Goal: Task Accomplishment & Management: Use online tool/utility

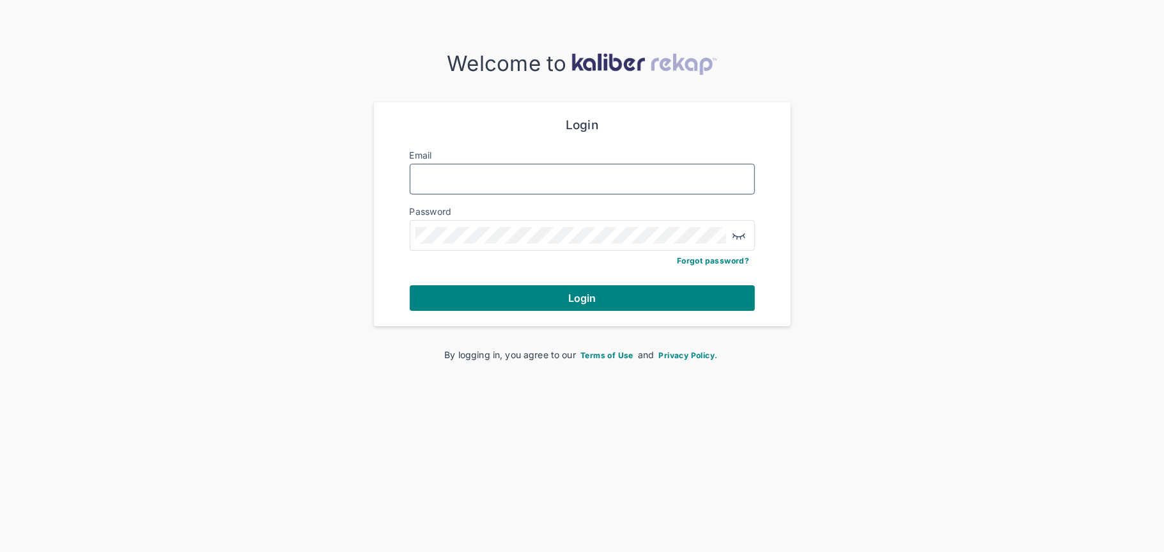
click at [585, 171] on input "Email" at bounding box center [583, 179] width 334 height 17
type input "**********"
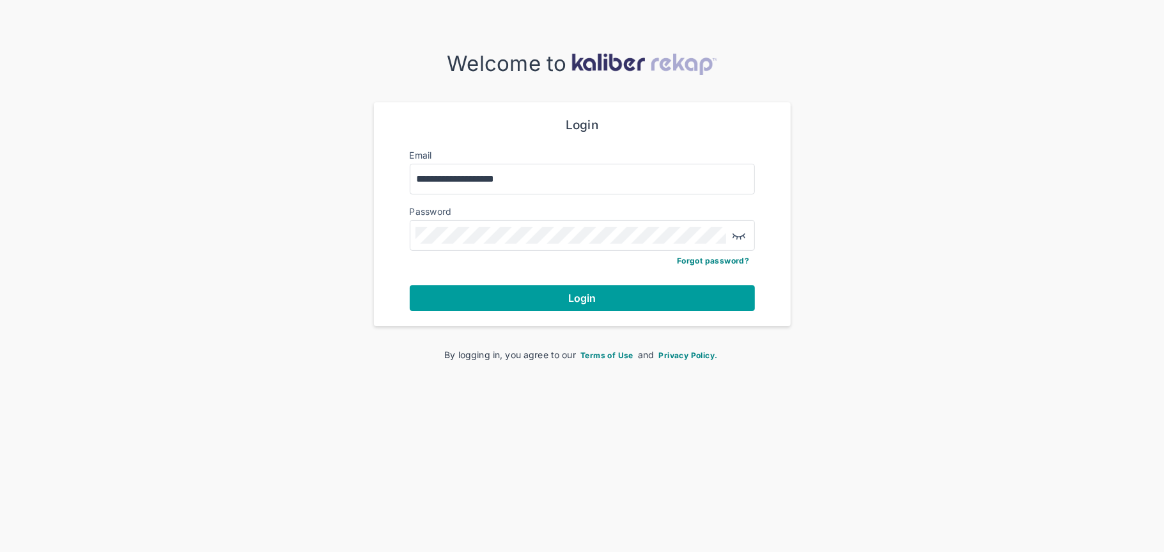
click at [561, 293] on button "Login" at bounding box center [582, 298] width 345 height 26
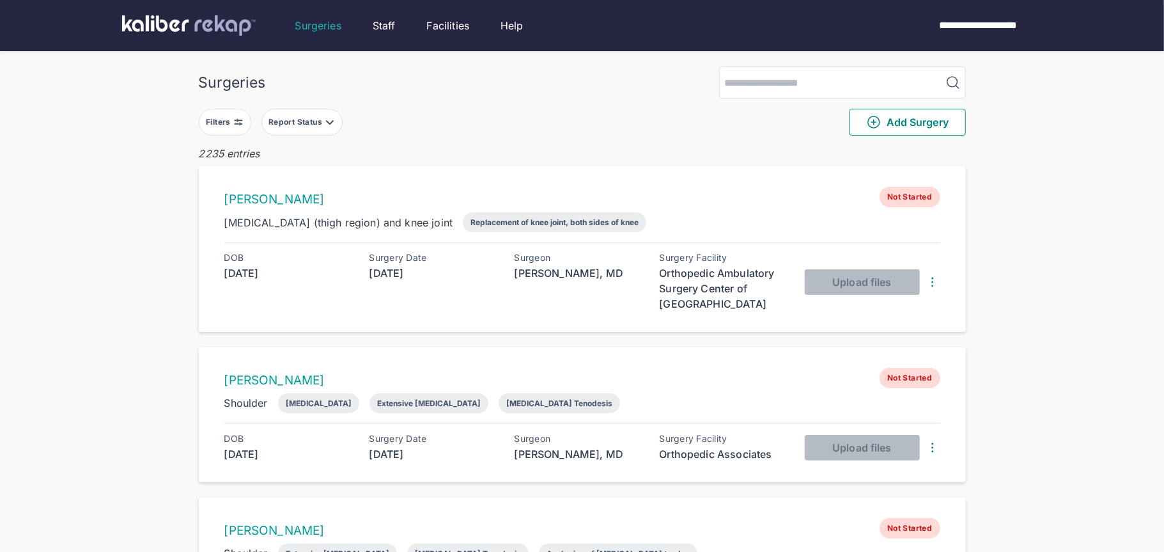
click at [242, 132] on button "Filters" at bounding box center [225, 122] width 52 height 27
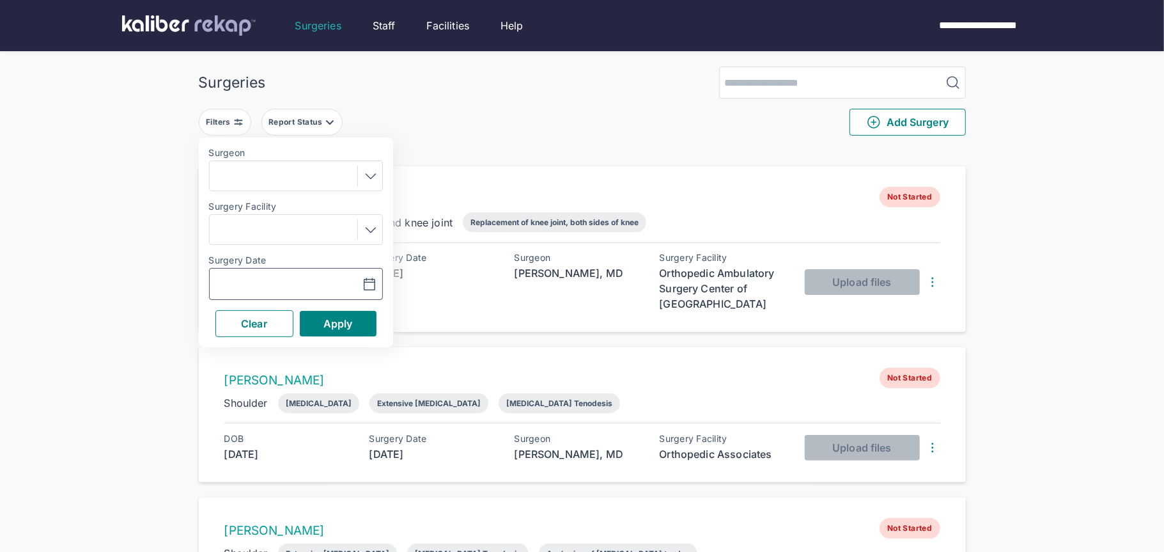
click at [365, 286] on icon "button" at bounding box center [369, 284] width 15 height 15
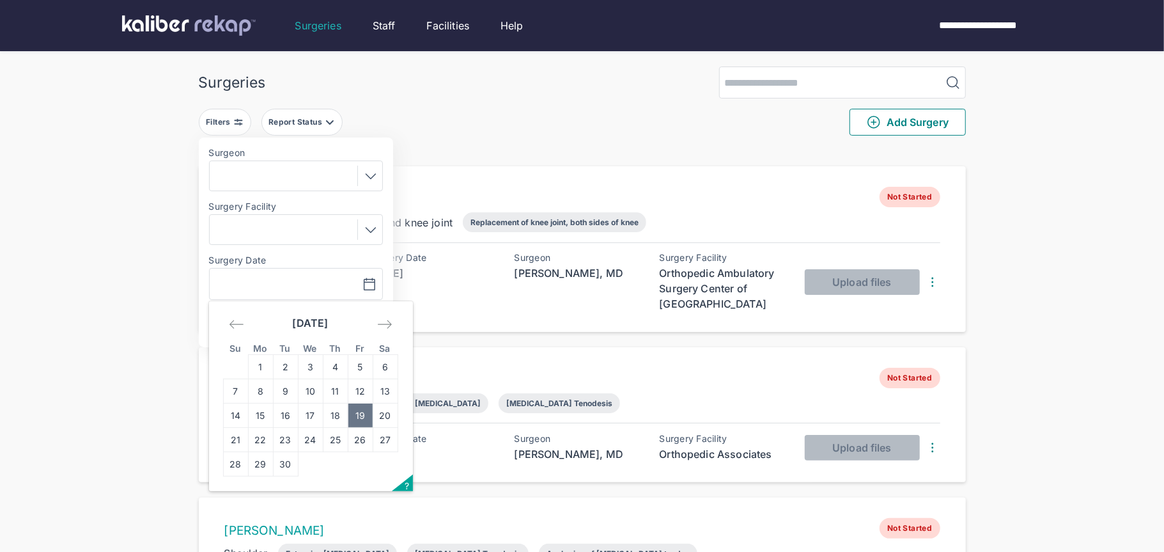
click at [368, 414] on td "19" at bounding box center [360, 415] width 25 height 24
type input "**********"
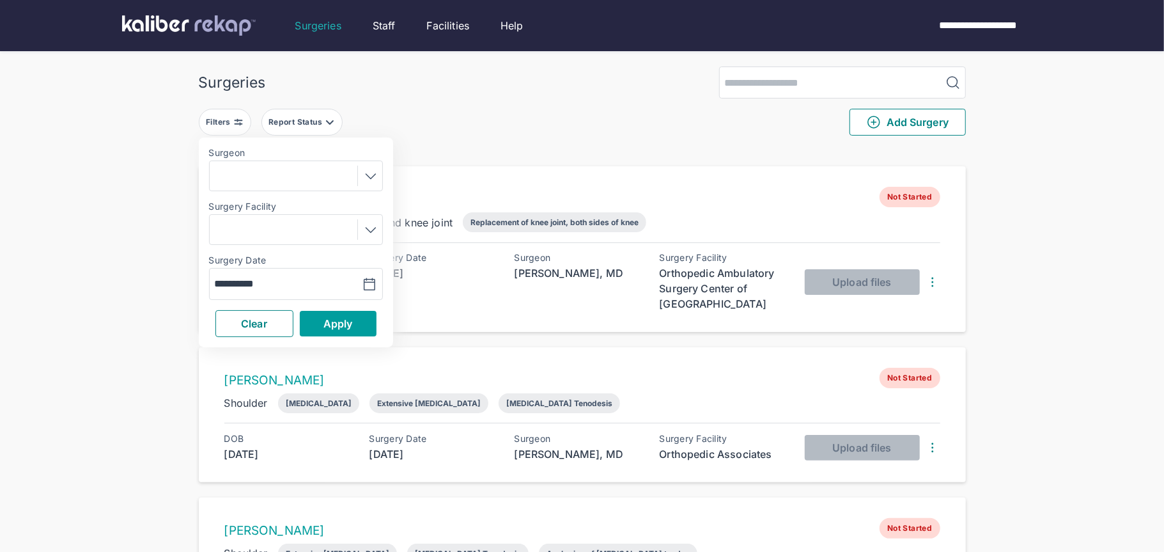
click at [343, 329] on button "Apply" at bounding box center [338, 324] width 77 height 26
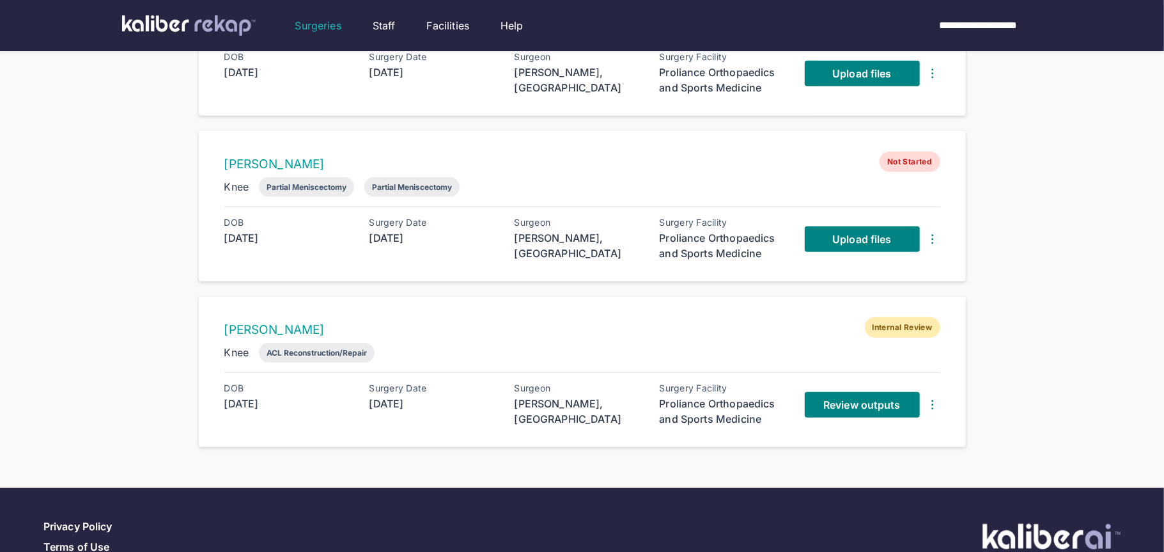
scroll to position [529, 0]
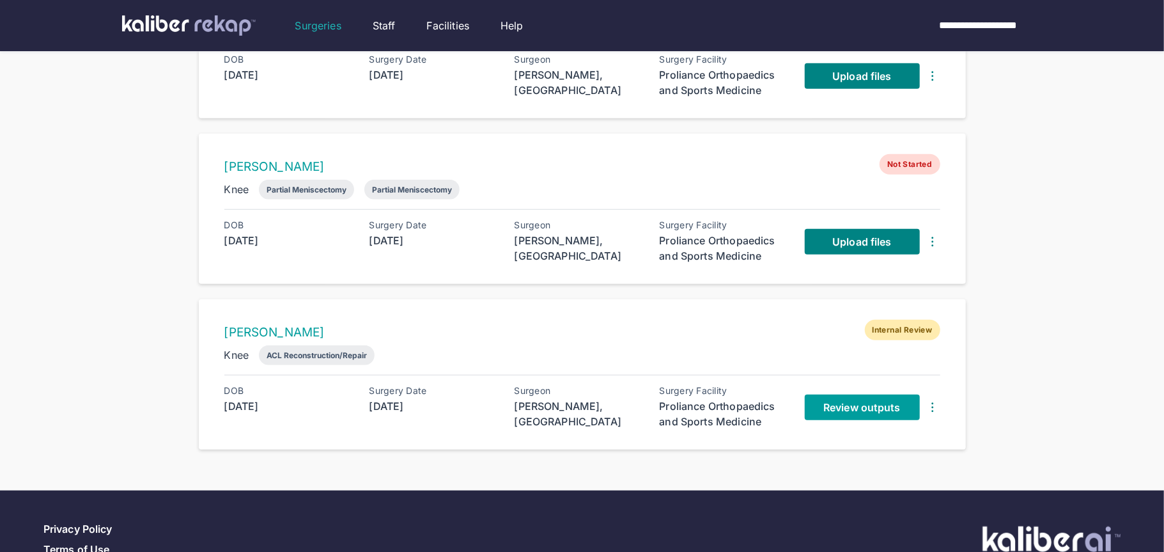
click at [834, 409] on link "Review outputs" at bounding box center [862, 407] width 115 height 26
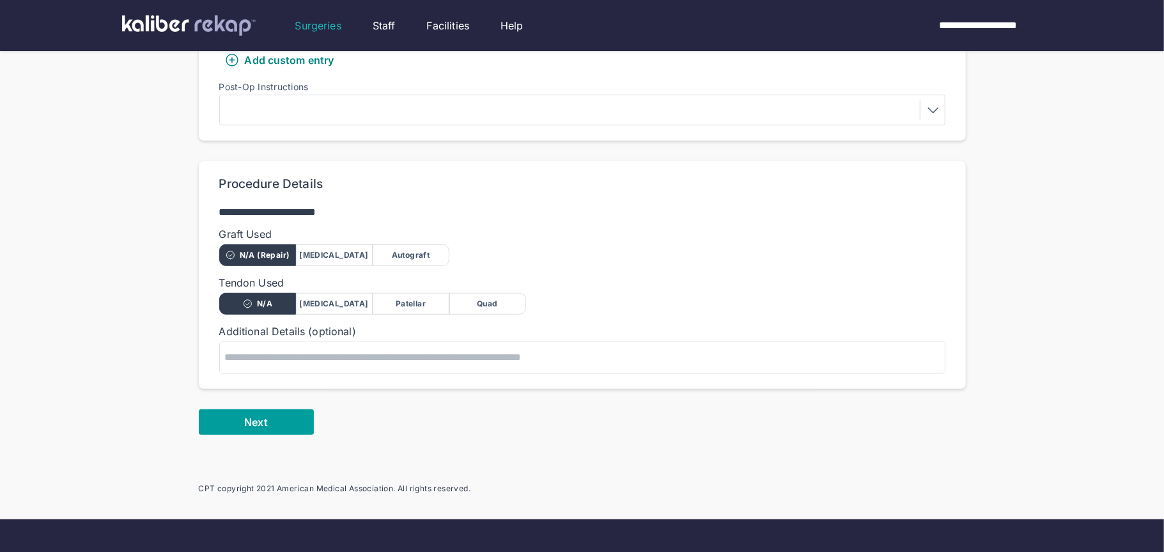
click at [276, 430] on button "Next" at bounding box center [256, 422] width 115 height 26
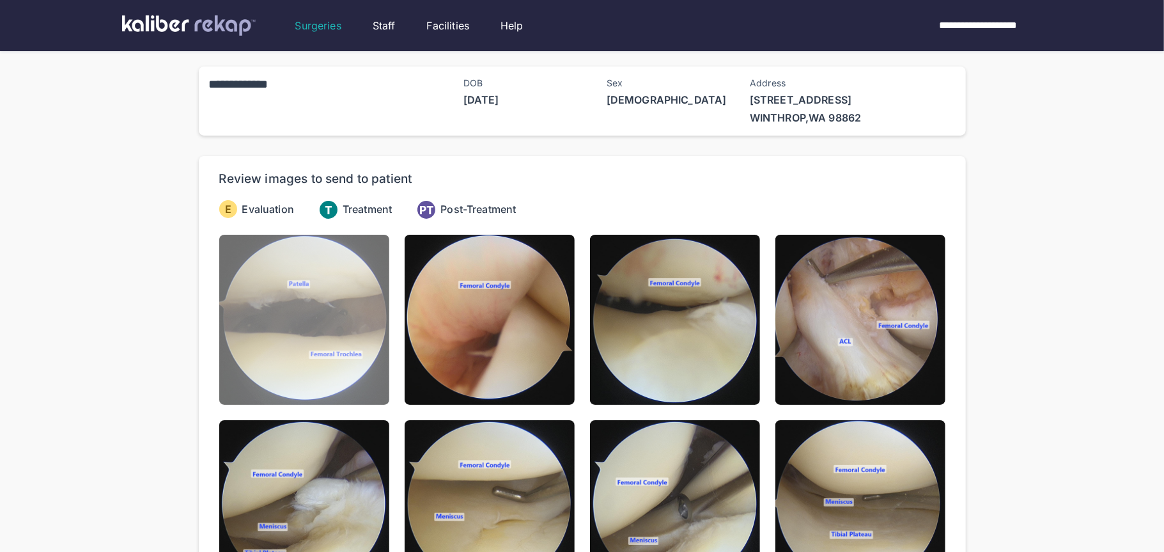
click at [259, 363] on img at bounding box center [304, 320] width 170 height 170
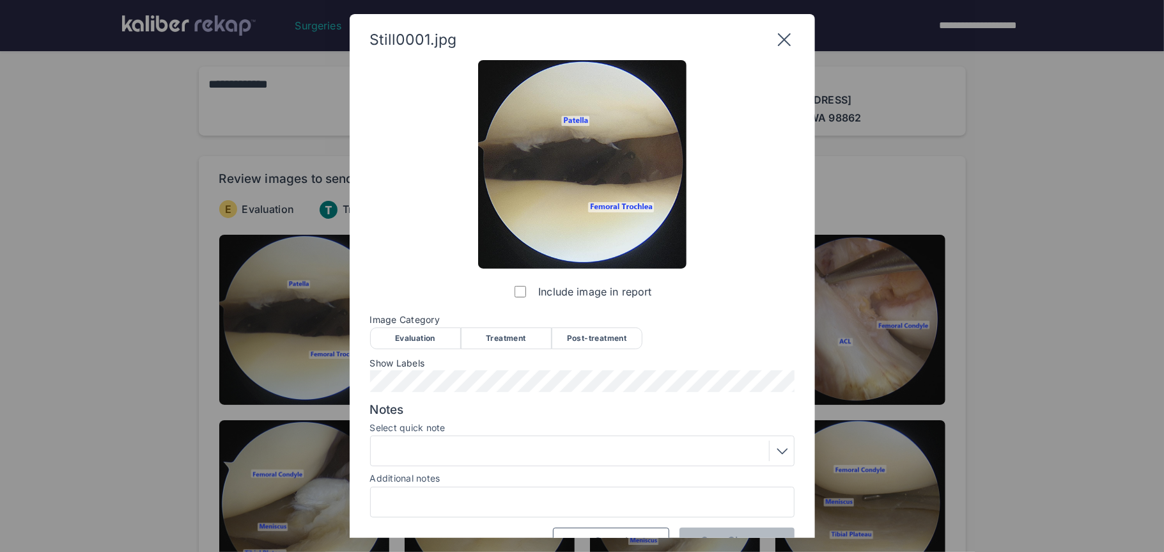
click at [404, 341] on div "Evaluation" at bounding box center [415, 338] width 91 height 22
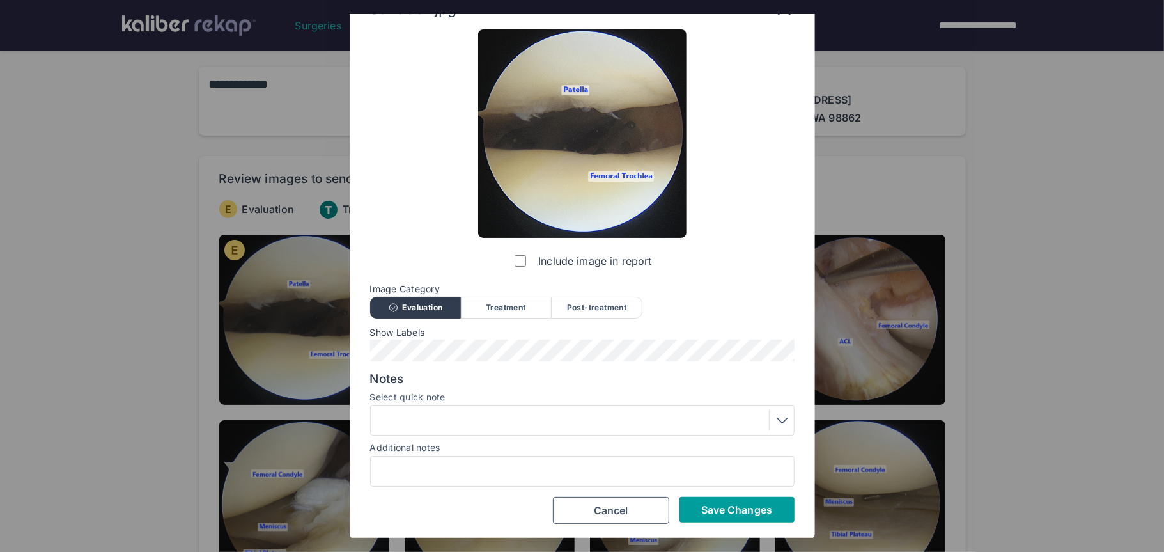
click at [710, 519] on button "Save Changes" at bounding box center [737, 510] width 115 height 26
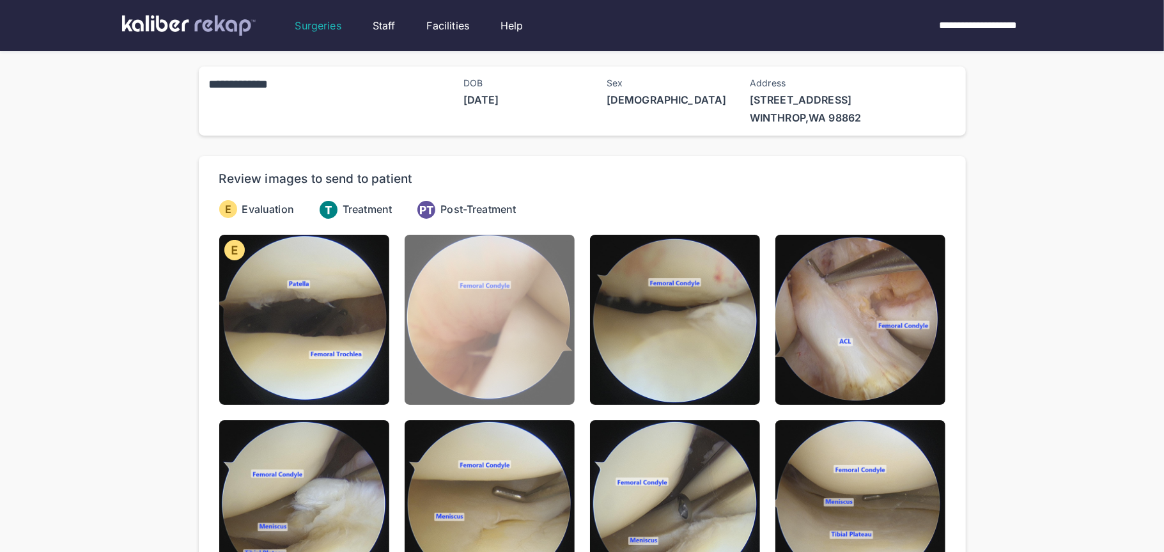
click at [496, 351] on img at bounding box center [490, 320] width 170 height 170
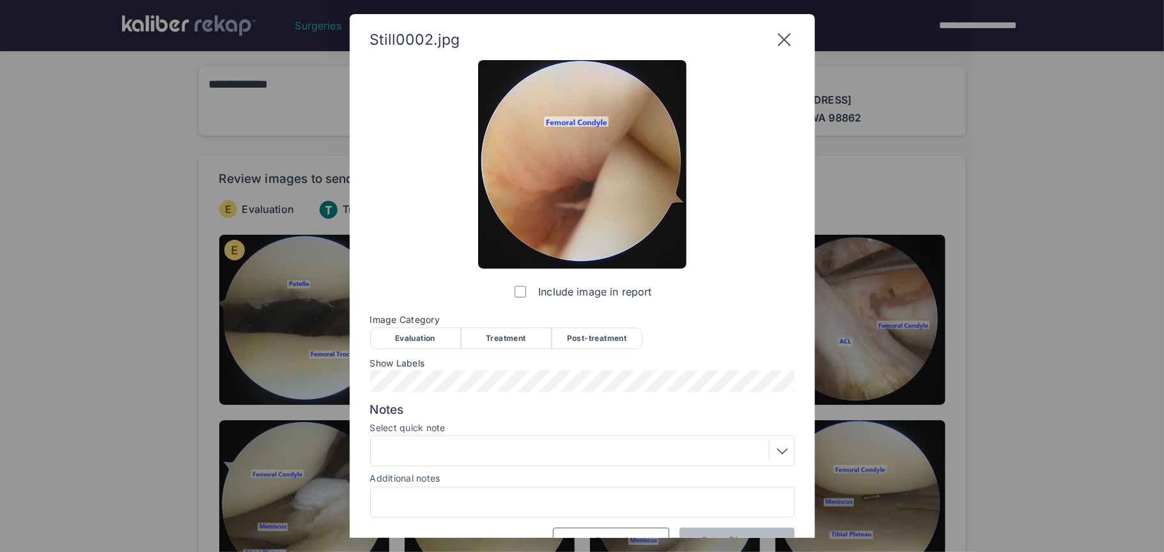
scroll to position [1, 0]
click at [453, 331] on div "Evaluation" at bounding box center [415, 338] width 91 height 22
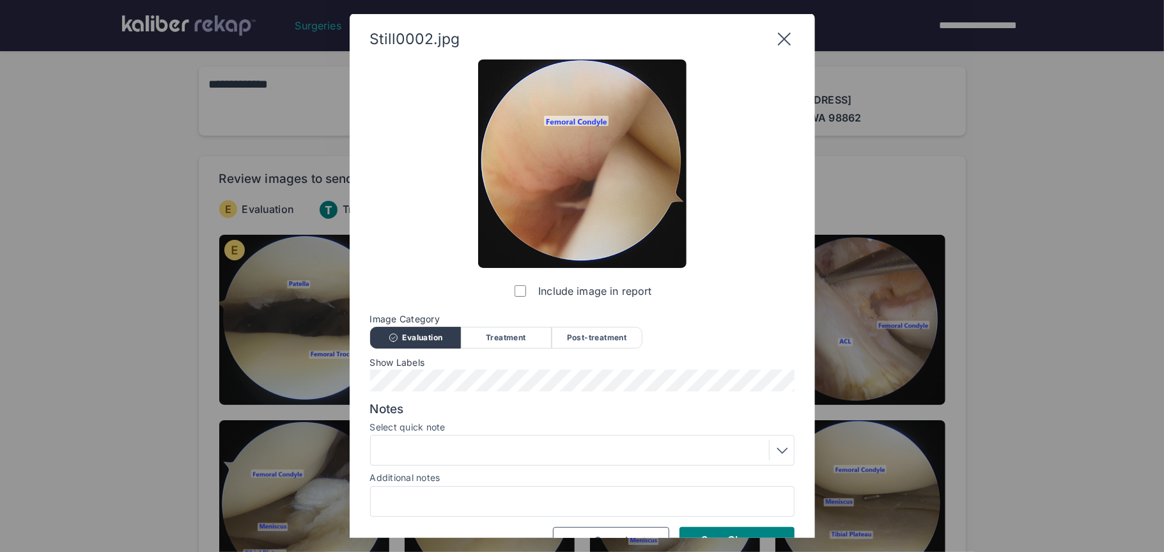
scroll to position [31, 0]
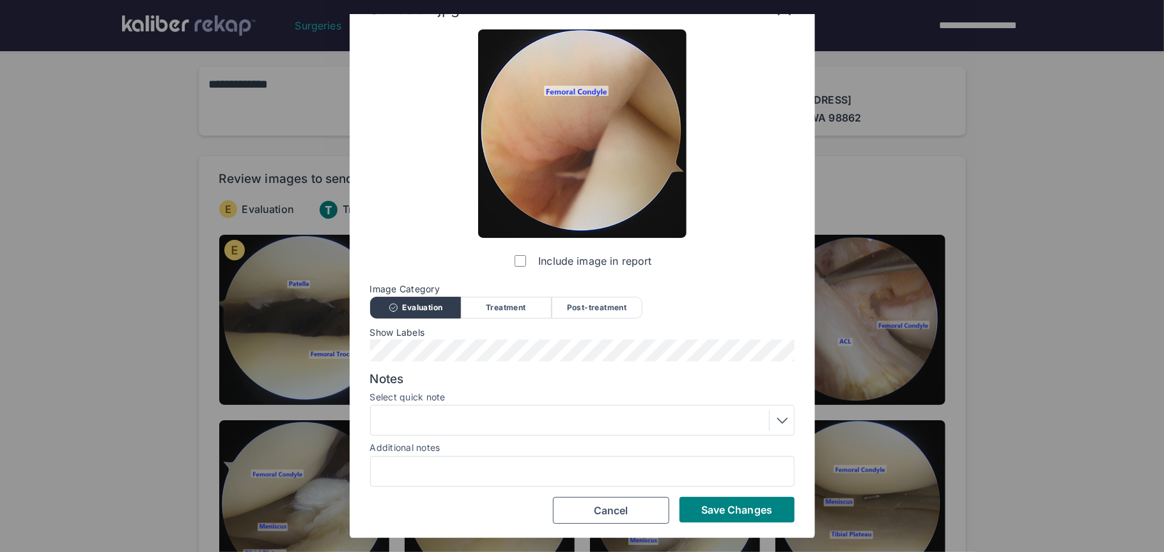
click at [722, 495] on div "Include image in report Image Category Evaluation Treatment Post-treatment Eval…" at bounding box center [582, 276] width 425 height 494
click at [724, 503] on span "Save Changes" at bounding box center [736, 509] width 71 height 13
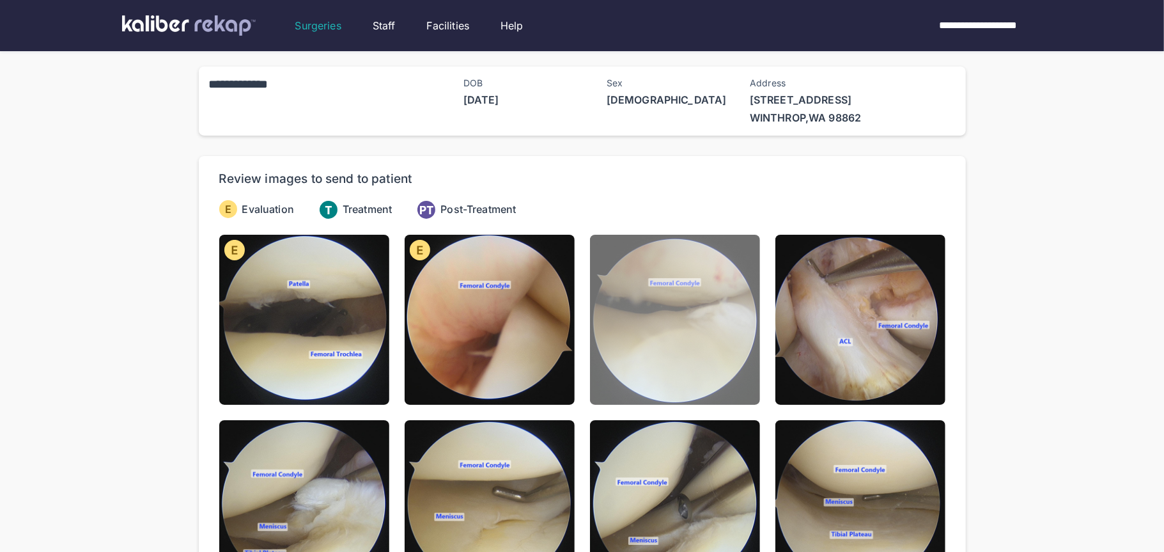
click at [695, 373] on img at bounding box center [675, 320] width 170 height 170
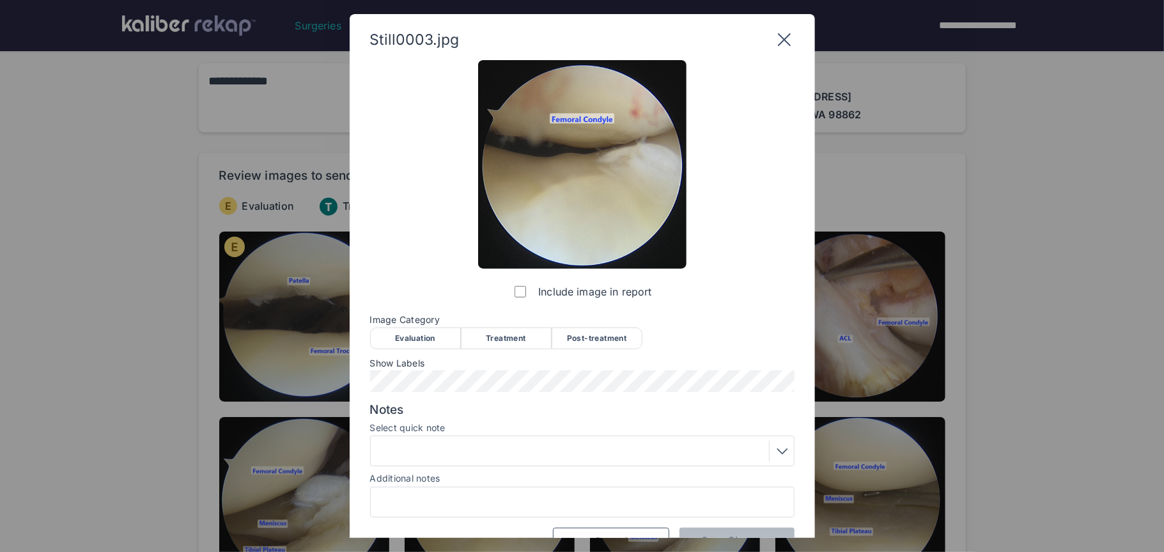
click at [393, 325] on div "Image Category Evaluation Treatment Post-treatment Evaluation Treatment Post-tr…" at bounding box center [582, 331] width 425 height 33
drag, startPoint x: 402, startPoint y: 339, endPoint x: 457, endPoint y: 437, distance: 111.9
click at [403, 340] on div "Evaluation" at bounding box center [415, 338] width 91 height 22
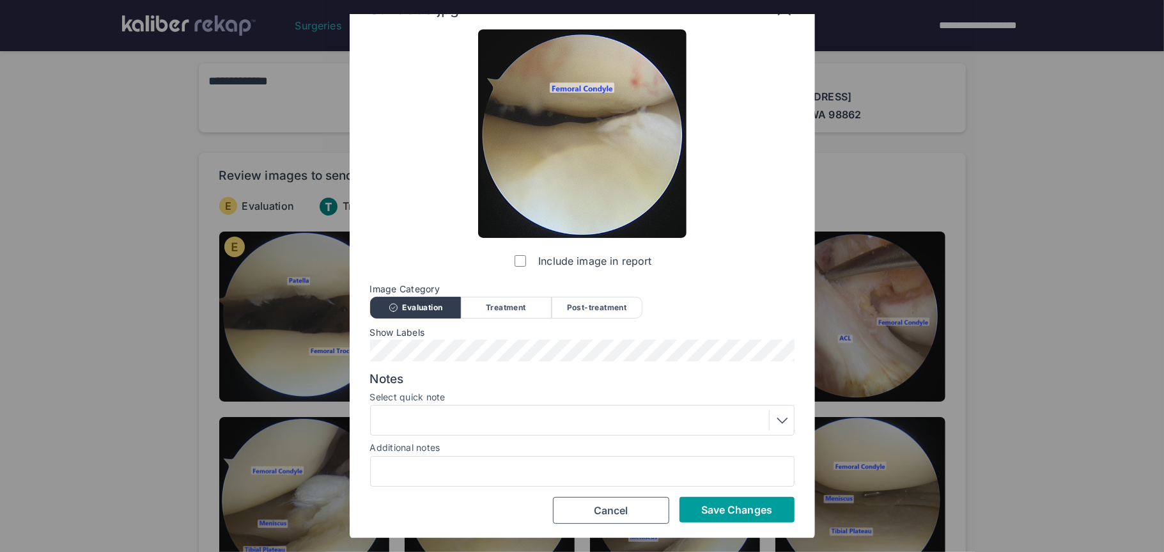
click at [729, 514] on span "Save Changes" at bounding box center [736, 509] width 71 height 13
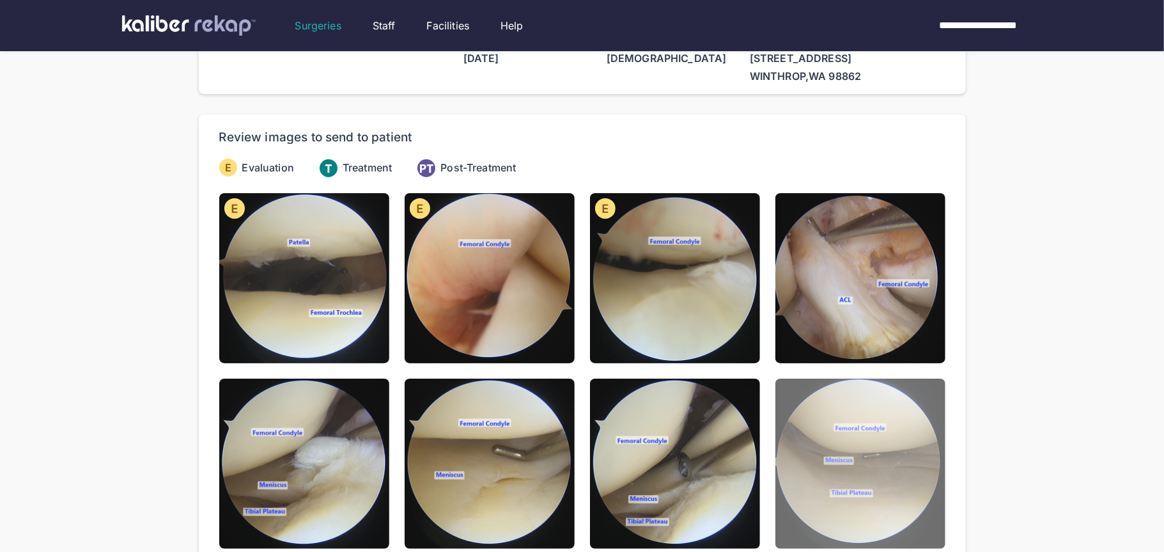
scroll to position [36, 0]
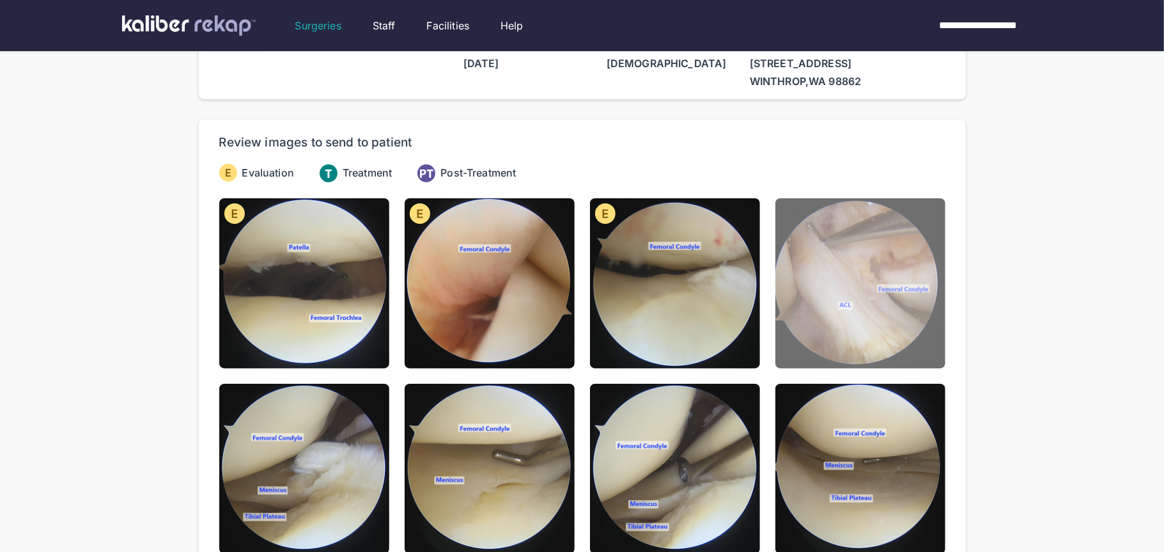
click at [860, 345] on img at bounding box center [861, 283] width 170 height 170
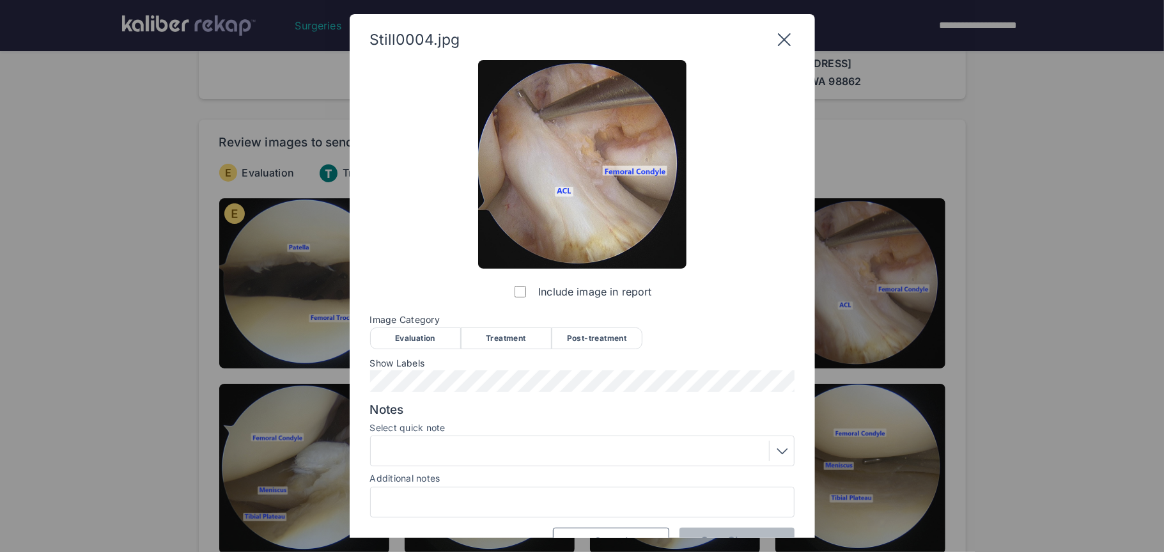
click at [430, 335] on div "Evaluation" at bounding box center [415, 338] width 91 height 22
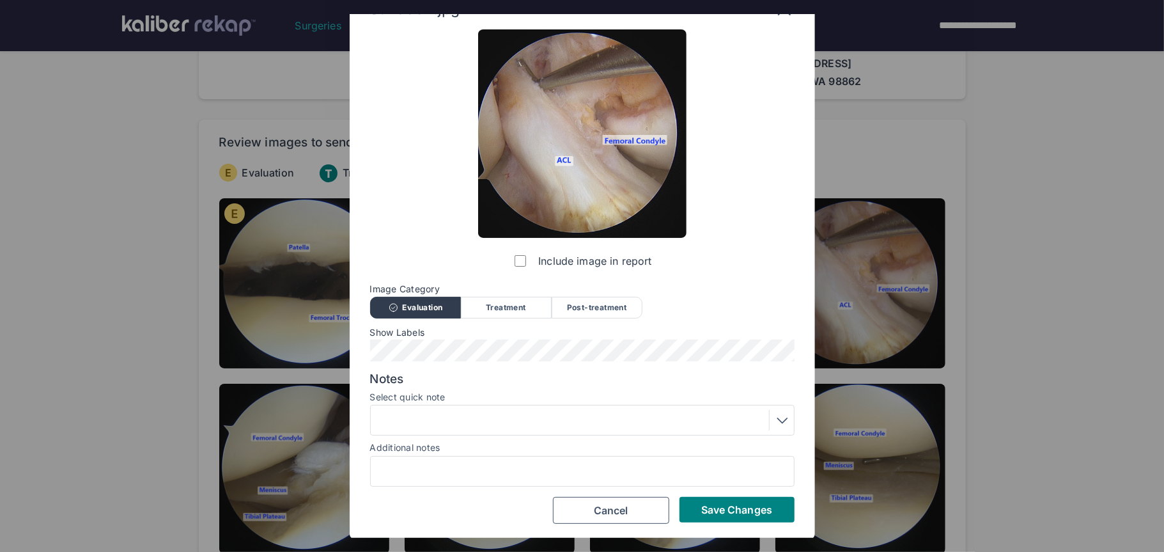
click at [430, 414] on div at bounding box center [583, 420] width 416 height 20
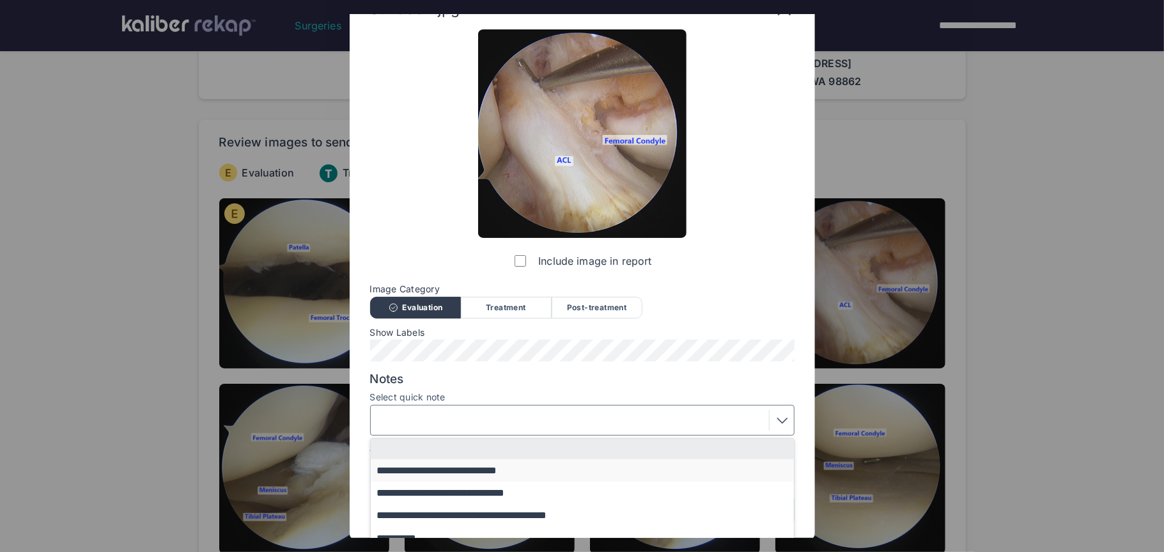
click at [456, 469] on button "**********" at bounding box center [588, 470] width 435 height 22
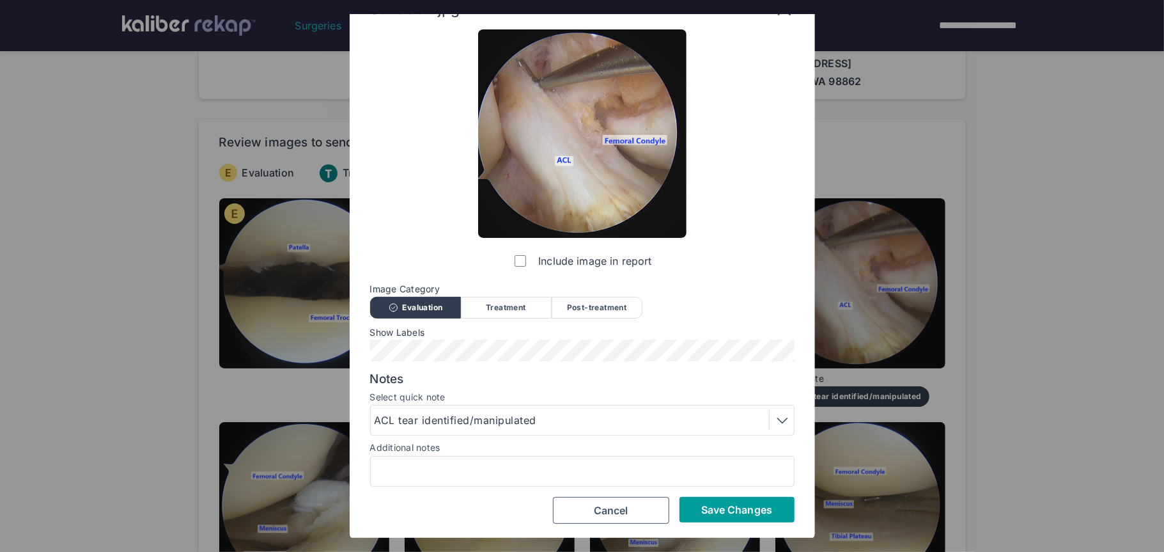
click at [779, 519] on button "Save Changes" at bounding box center [737, 510] width 115 height 26
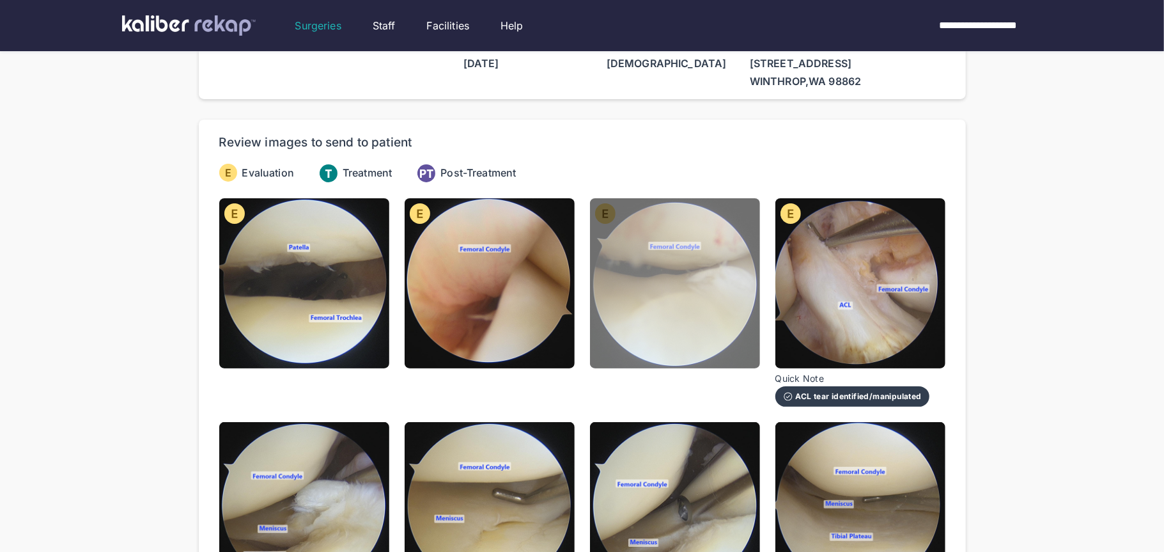
click at [687, 341] on img at bounding box center [675, 283] width 170 height 170
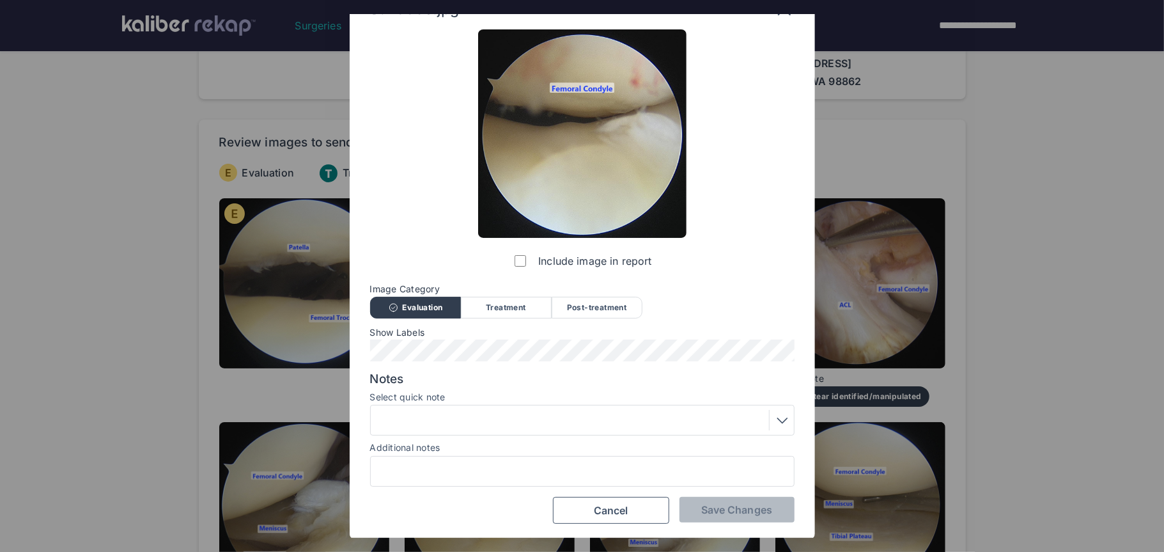
scroll to position [0, 0]
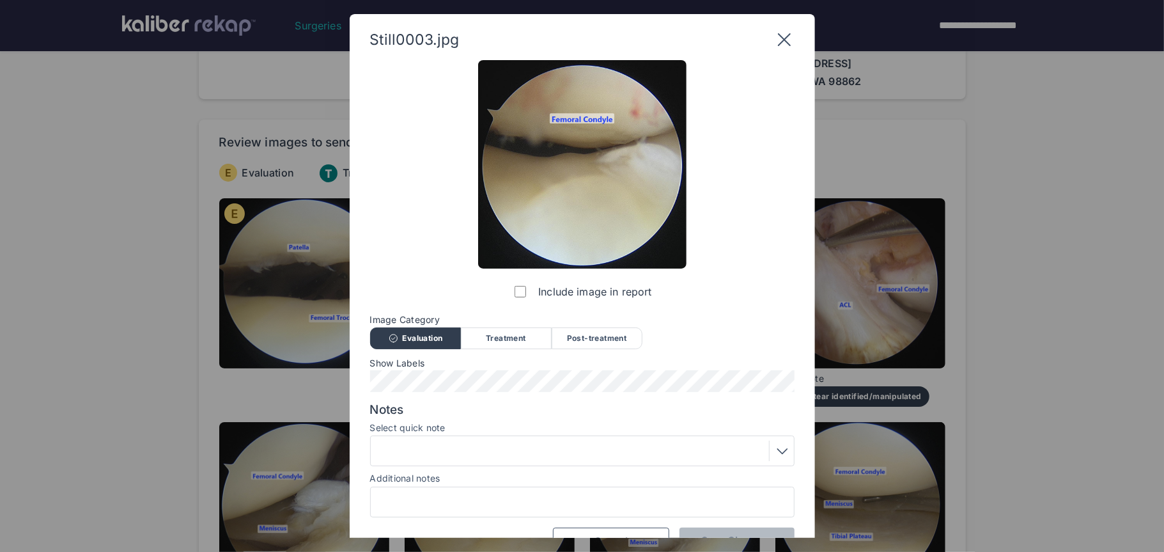
click at [788, 44] on icon at bounding box center [783, 39] width 13 height 13
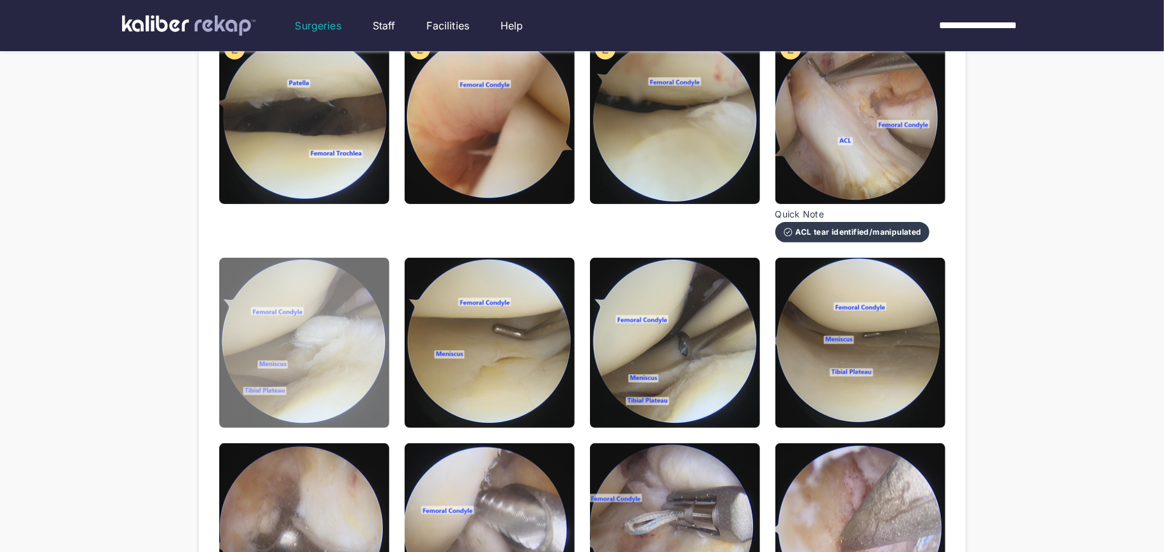
scroll to position [203, 0]
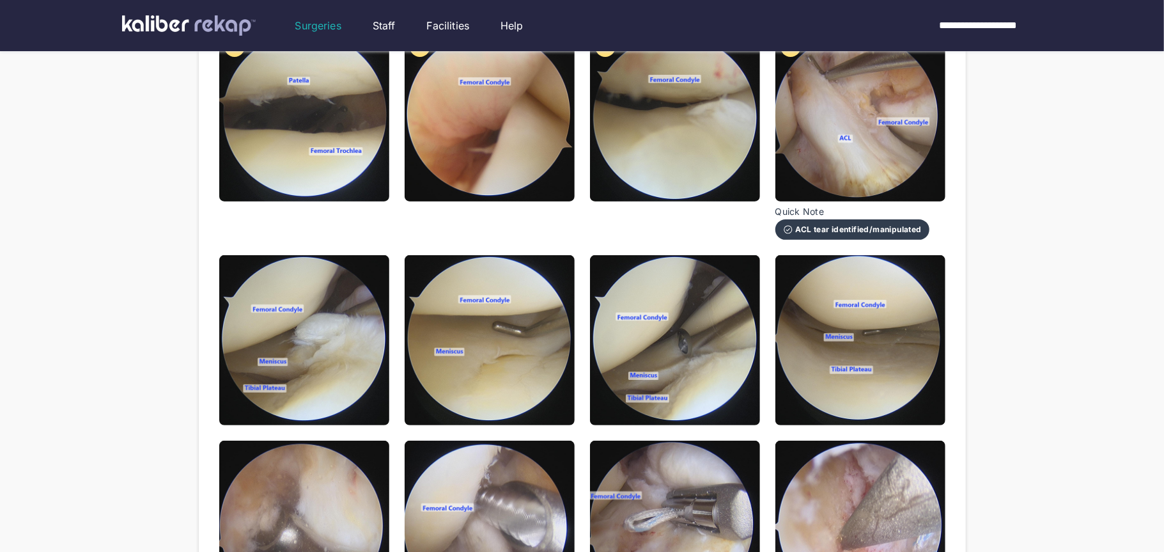
click at [338, 373] on img at bounding box center [304, 340] width 170 height 170
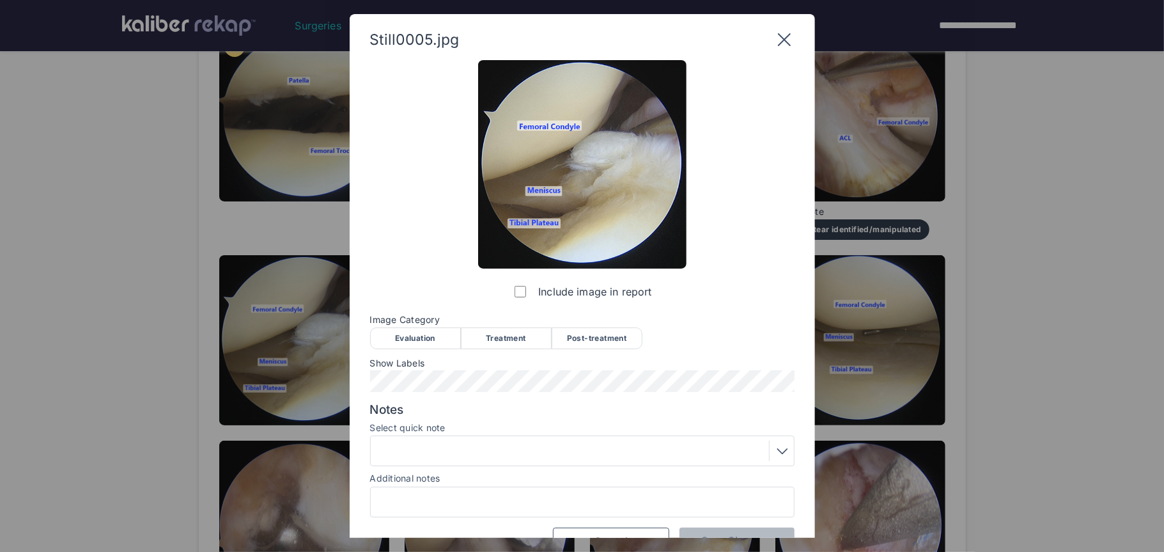
click at [398, 340] on div "Evaluation" at bounding box center [415, 338] width 91 height 22
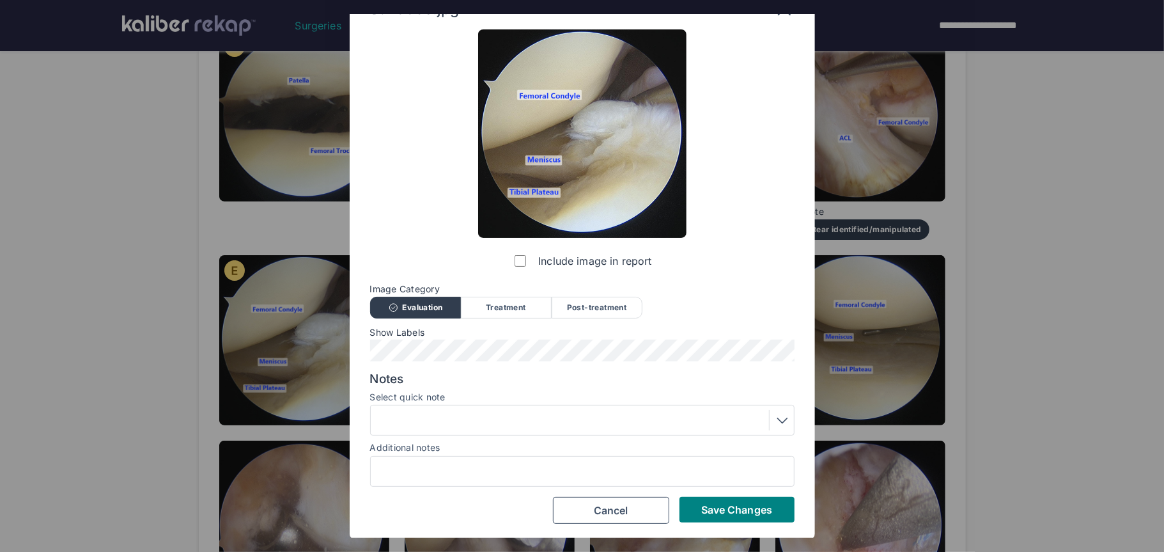
click at [458, 426] on div at bounding box center [583, 420] width 416 height 20
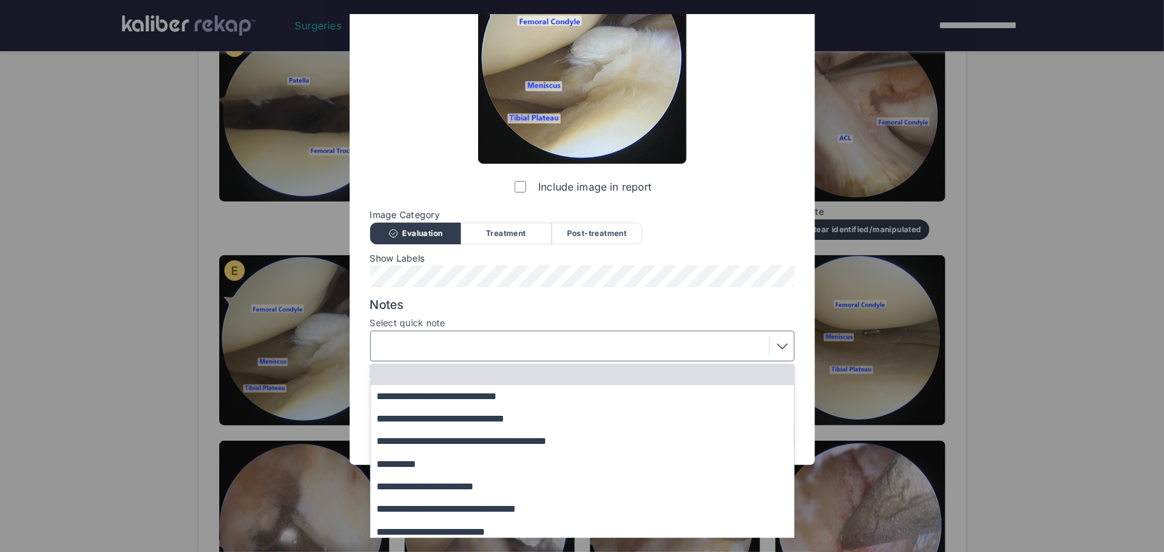
scroll to position [110, 0]
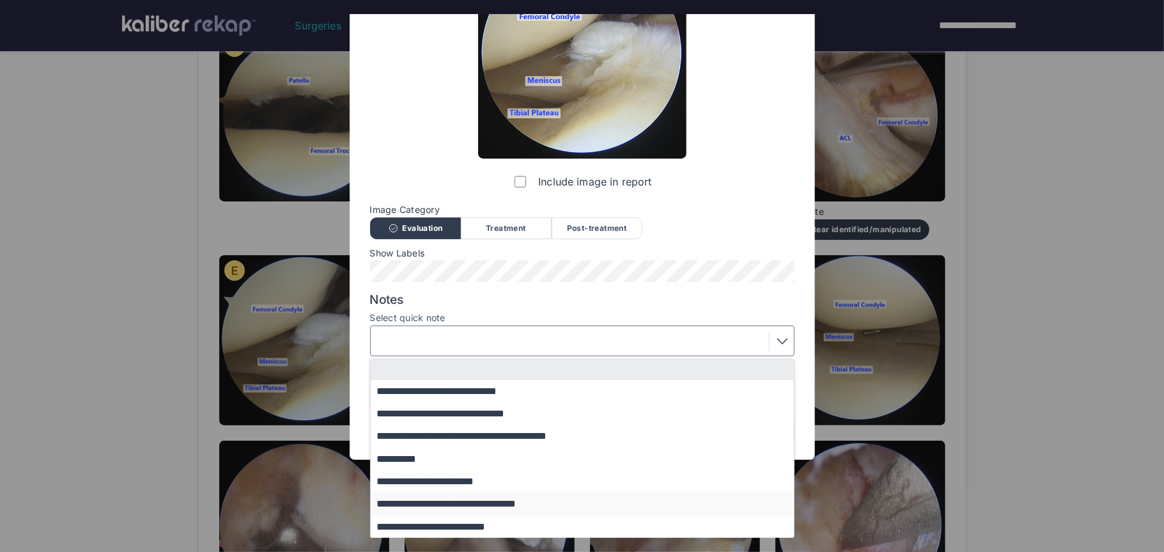
click at [488, 508] on button "**********" at bounding box center [588, 503] width 435 height 22
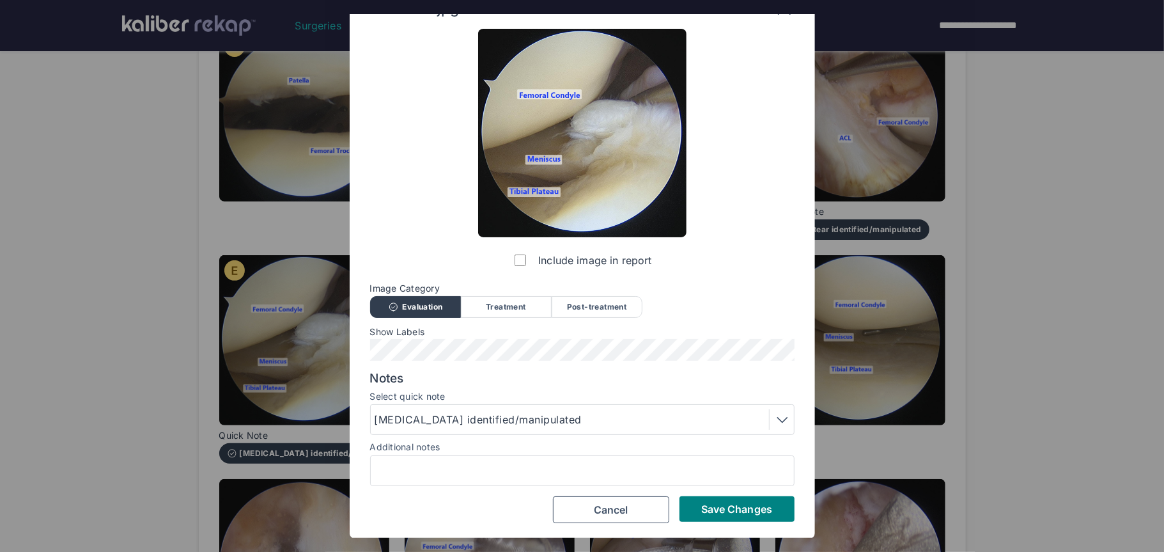
scroll to position [31, 0]
click at [722, 507] on span "Save Changes" at bounding box center [736, 509] width 71 height 13
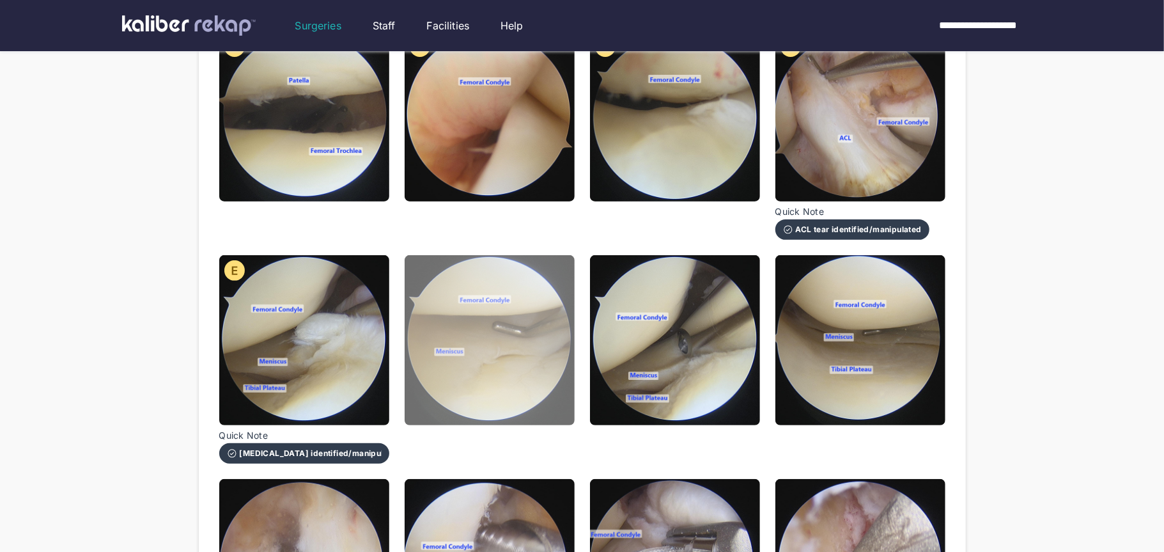
click at [498, 416] on img at bounding box center [490, 340] width 170 height 170
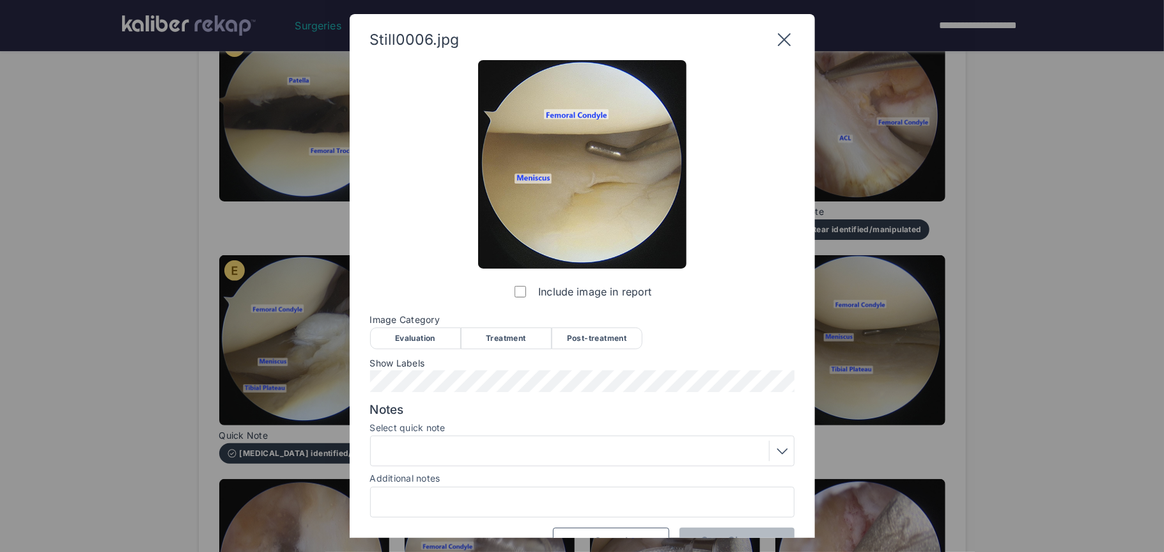
click at [437, 343] on div "Evaluation" at bounding box center [415, 338] width 91 height 22
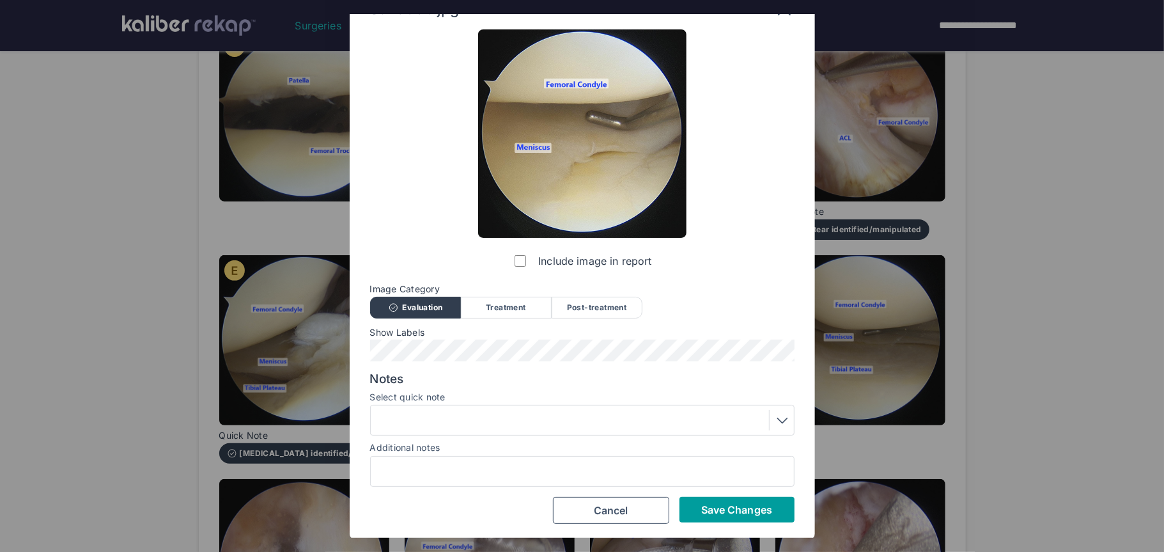
click at [729, 511] on span "Save Changes" at bounding box center [736, 509] width 71 height 13
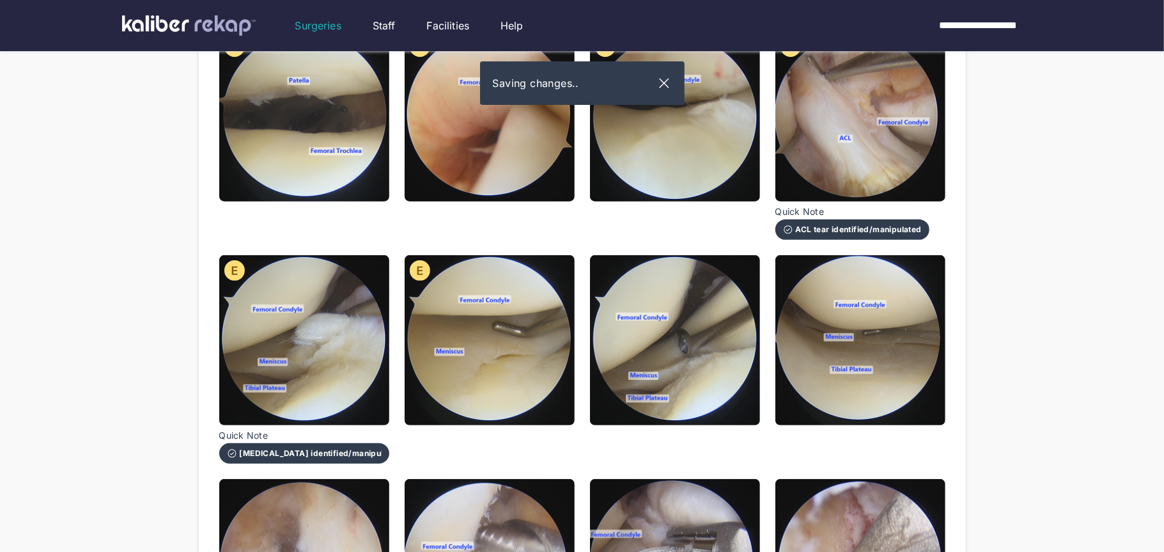
scroll to position [205, 0]
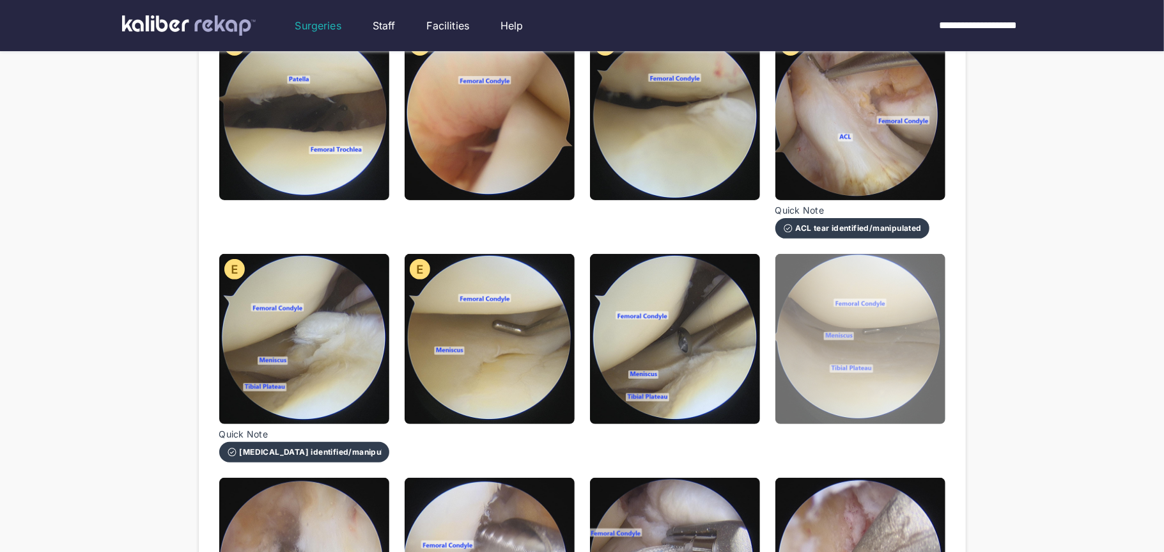
click at [779, 398] on img at bounding box center [861, 339] width 170 height 170
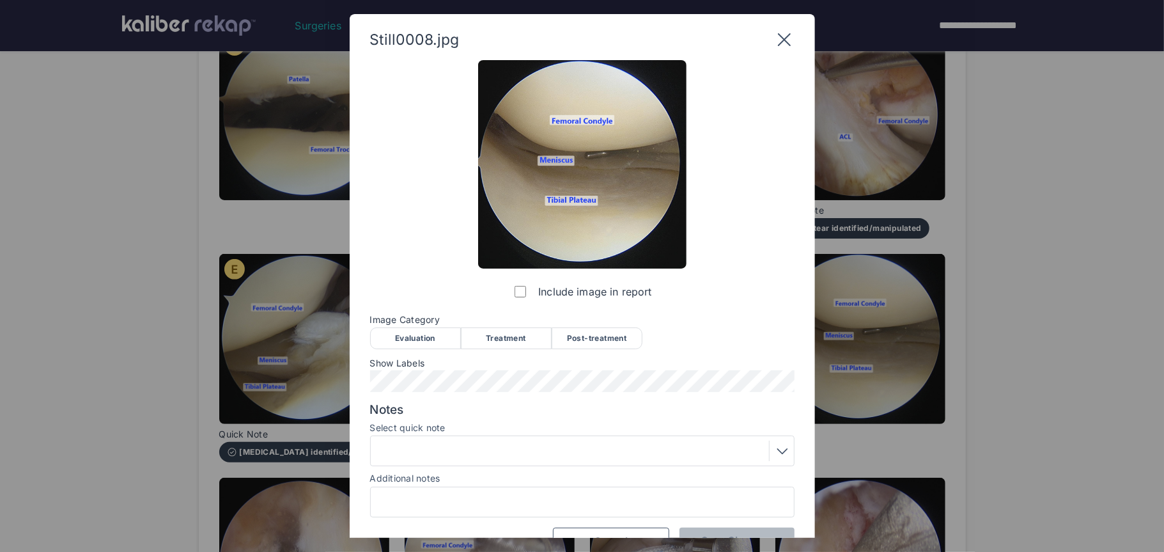
click at [484, 338] on div "Treatment" at bounding box center [506, 338] width 91 height 22
click at [442, 338] on div "Evaluation" at bounding box center [415, 338] width 91 height 22
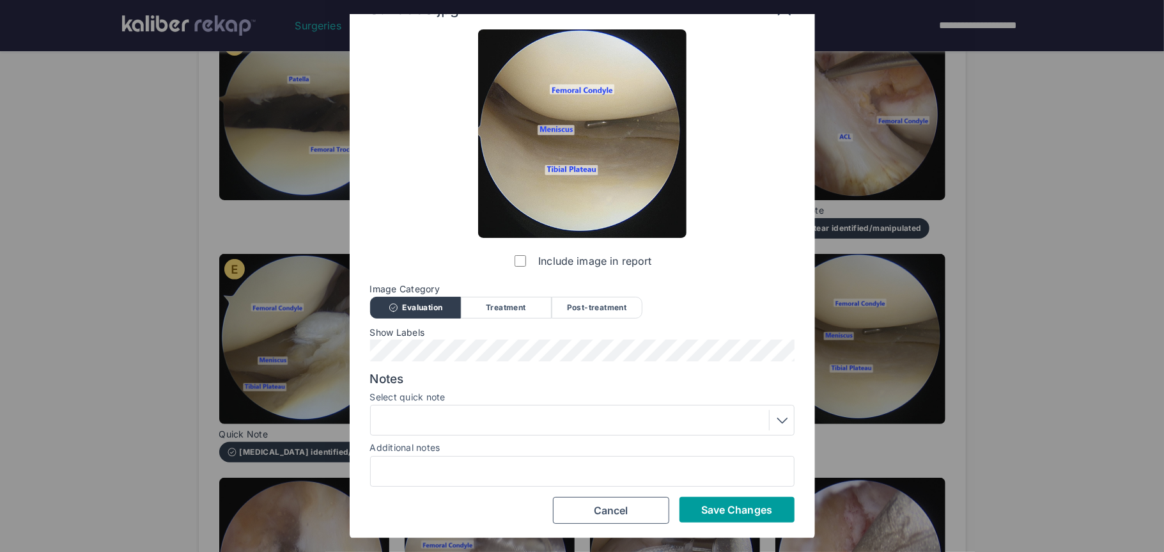
click at [712, 513] on span "Save Changes" at bounding box center [736, 509] width 71 height 13
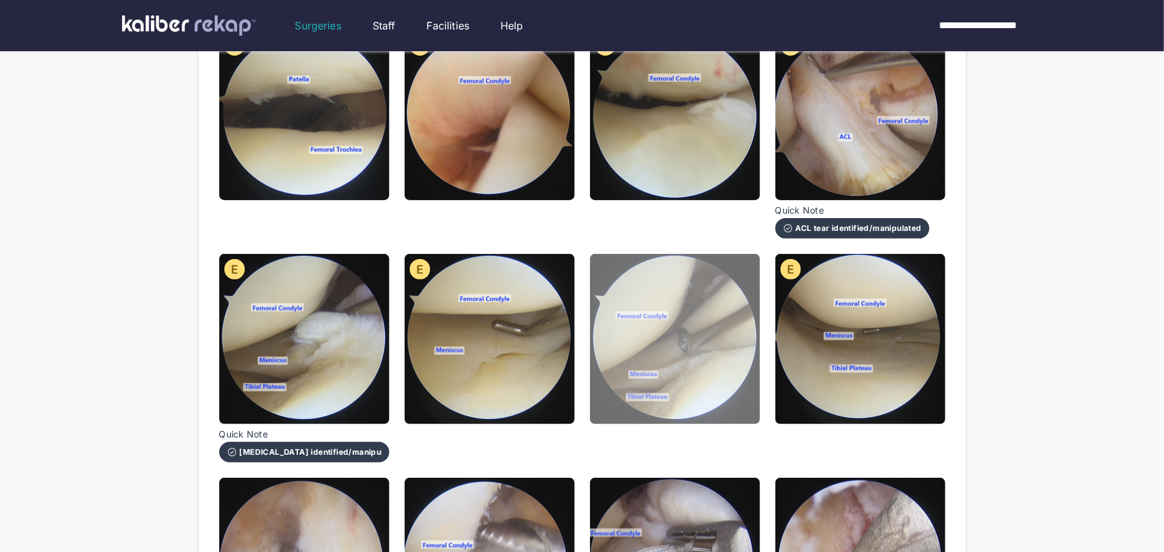
click at [675, 387] on img at bounding box center [675, 339] width 170 height 170
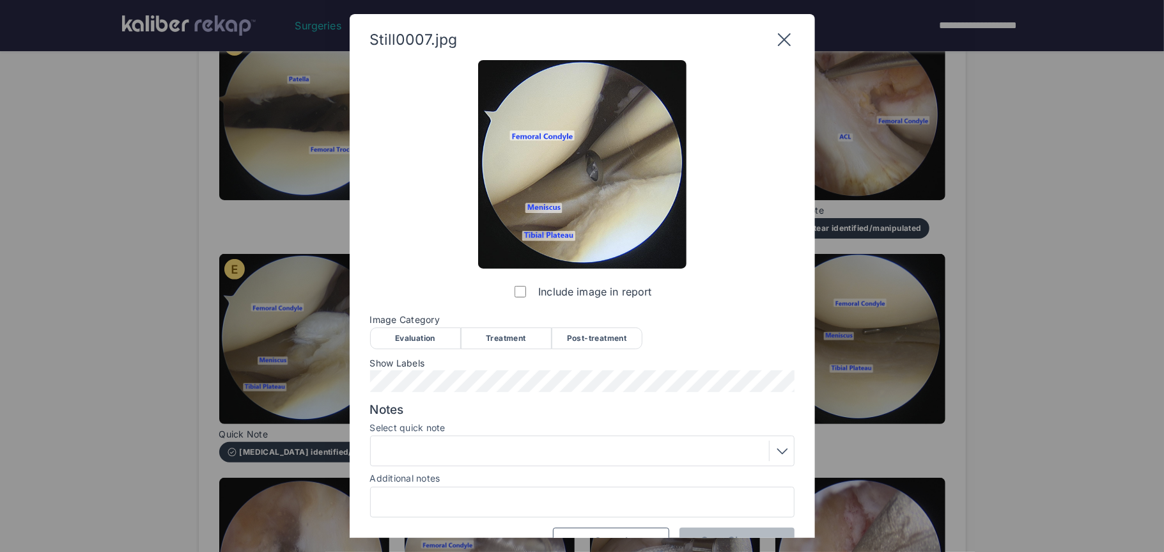
click at [510, 343] on div "Treatment" at bounding box center [506, 338] width 91 height 22
click at [482, 450] on div at bounding box center [583, 451] width 416 height 20
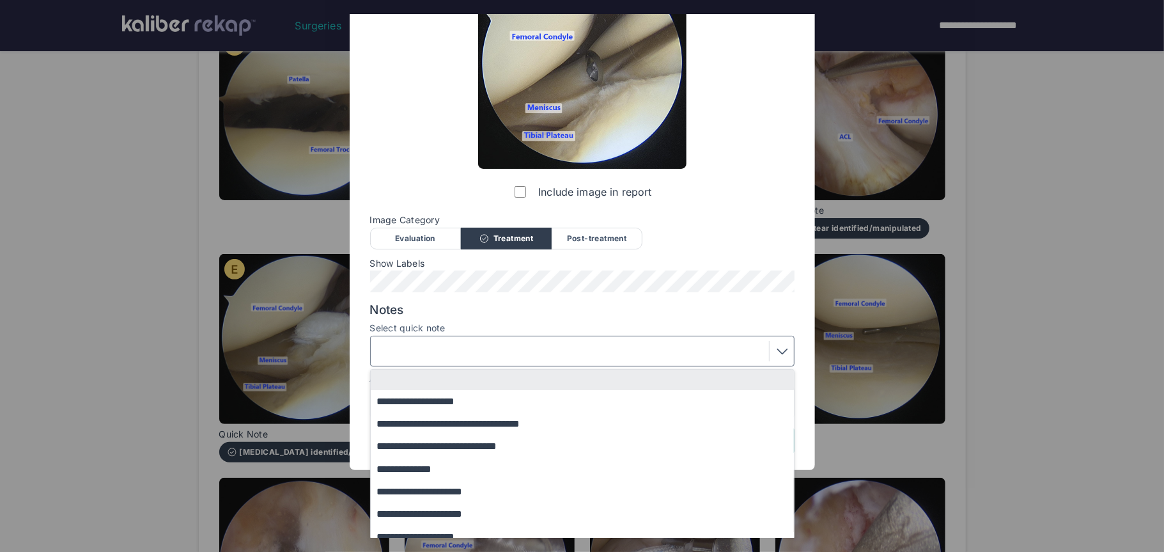
scroll to position [136, 0]
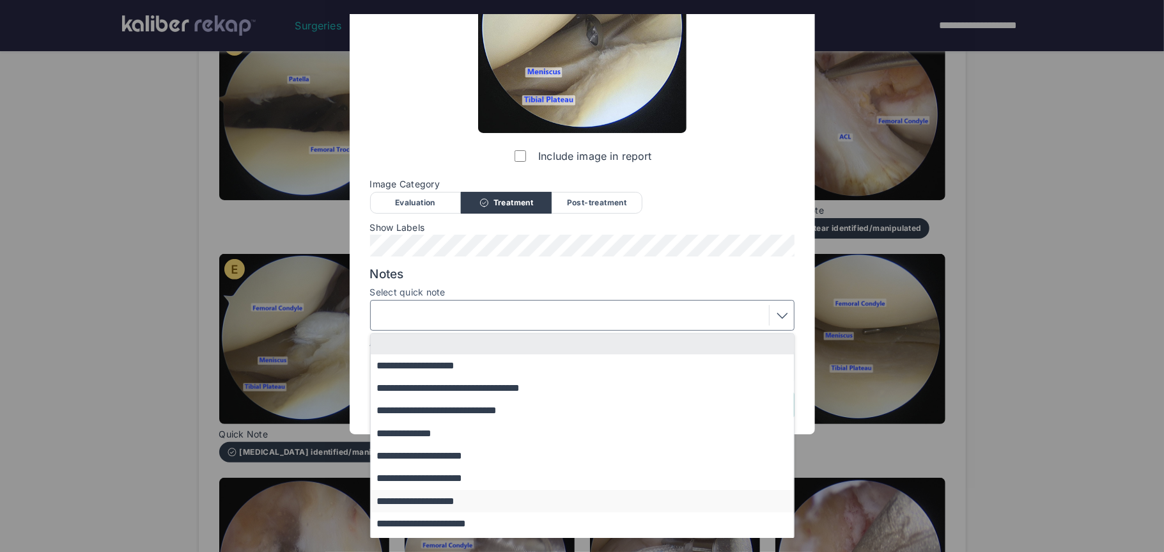
click at [469, 501] on button "**********" at bounding box center [588, 501] width 435 height 22
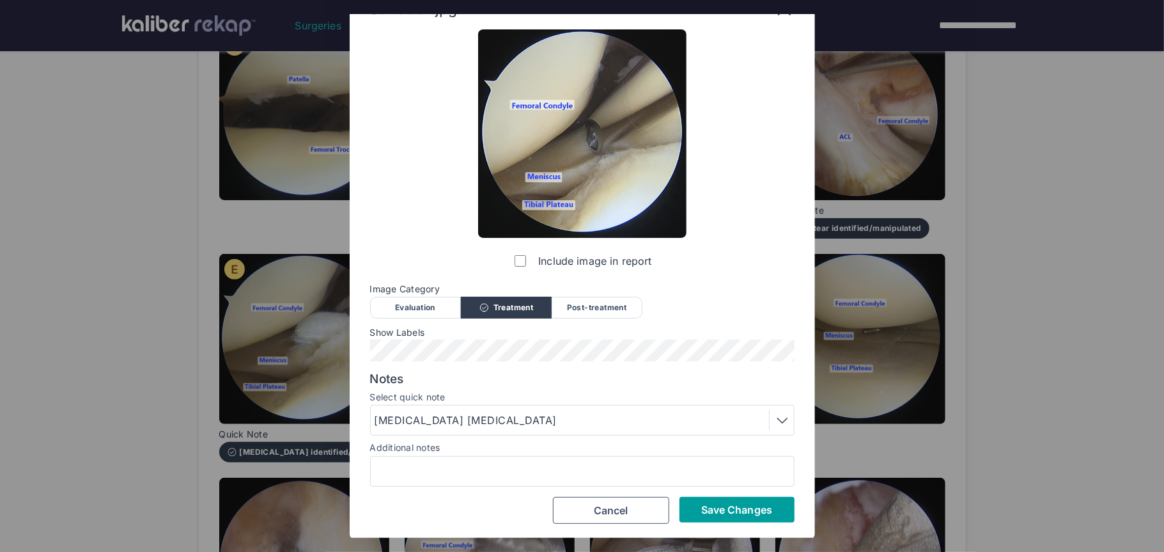
click at [749, 504] on span "Save Changes" at bounding box center [736, 509] width 71 height 13
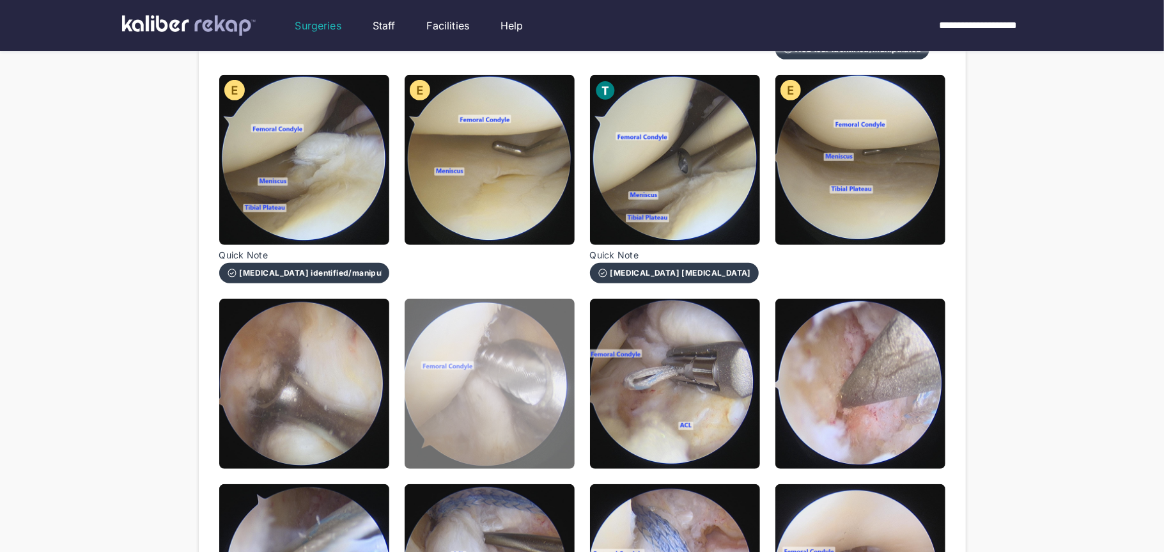
scroll to position [386, 0]
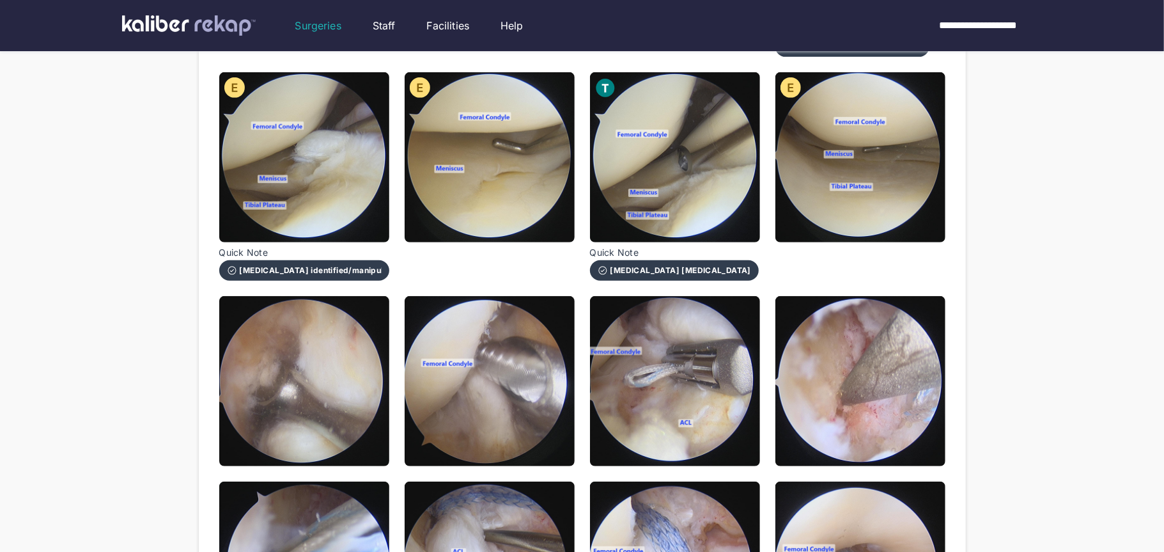
click at [315, 437] on img at bounding box center [304, 381] width 170 height 170
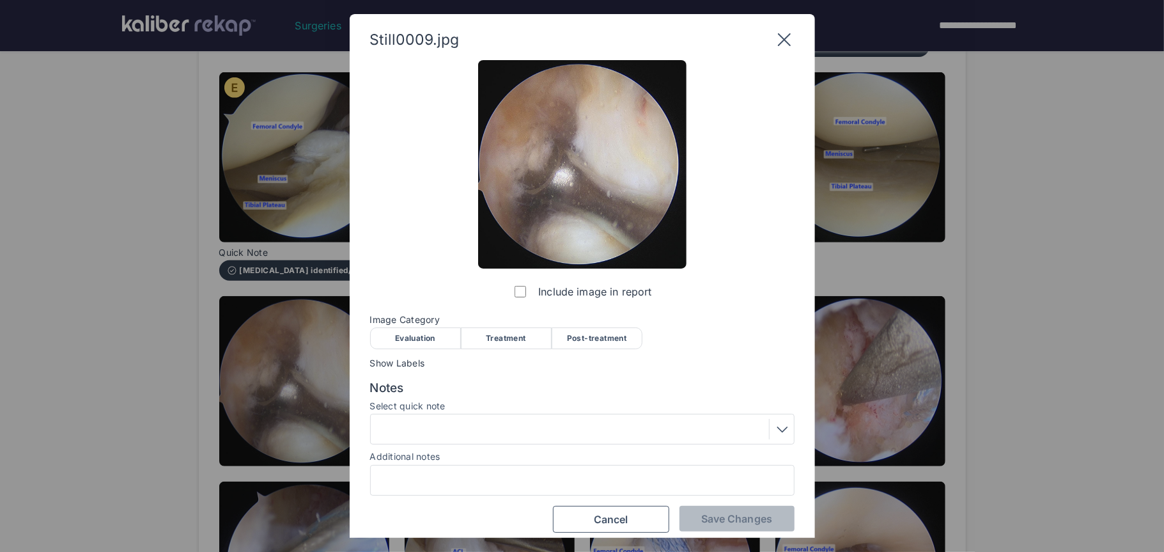
click at [485, 322] on span "Image Category" at bounding box center [582, 320] width 425 height 10
click at [498, 330] on div "Treatment" at bounding box center [506, 338] width 91 height 22
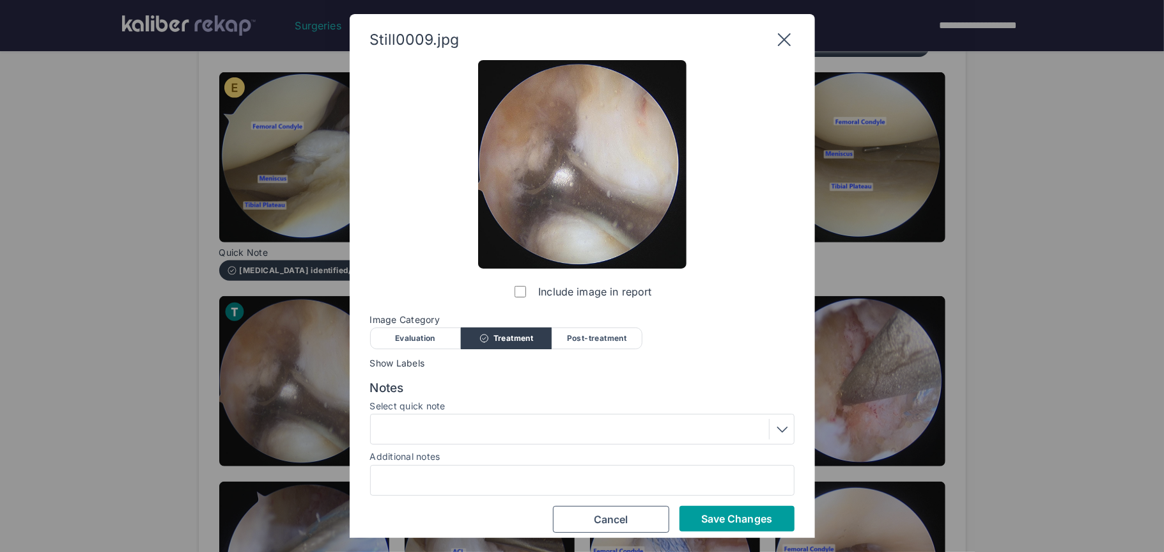
click at [730, 517] on span "Save Changes" at bounding box center [736, 518] width 71 height 13
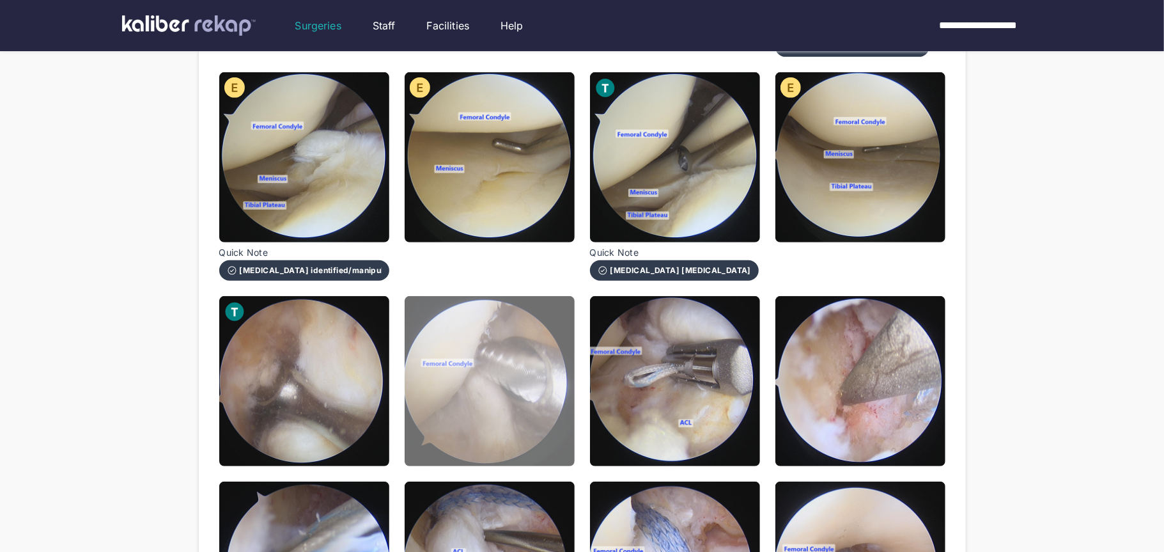
click at [484, 405] on img at bounding box center [490, 381] width 170 height 170
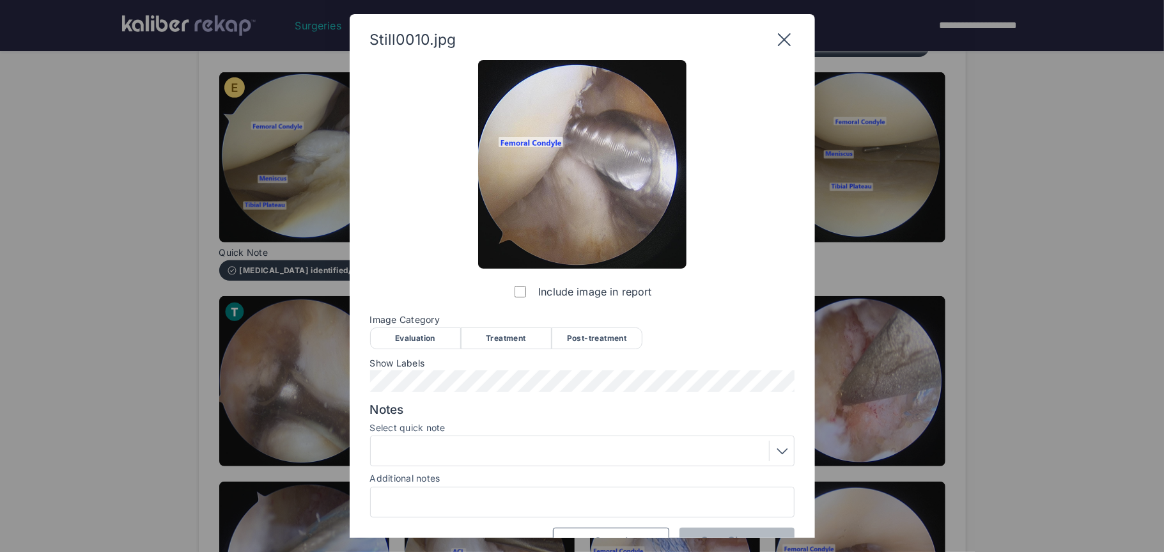
click at [482, 341] on div "Treatment" at bounding box center [506, 338] width 91 height 22
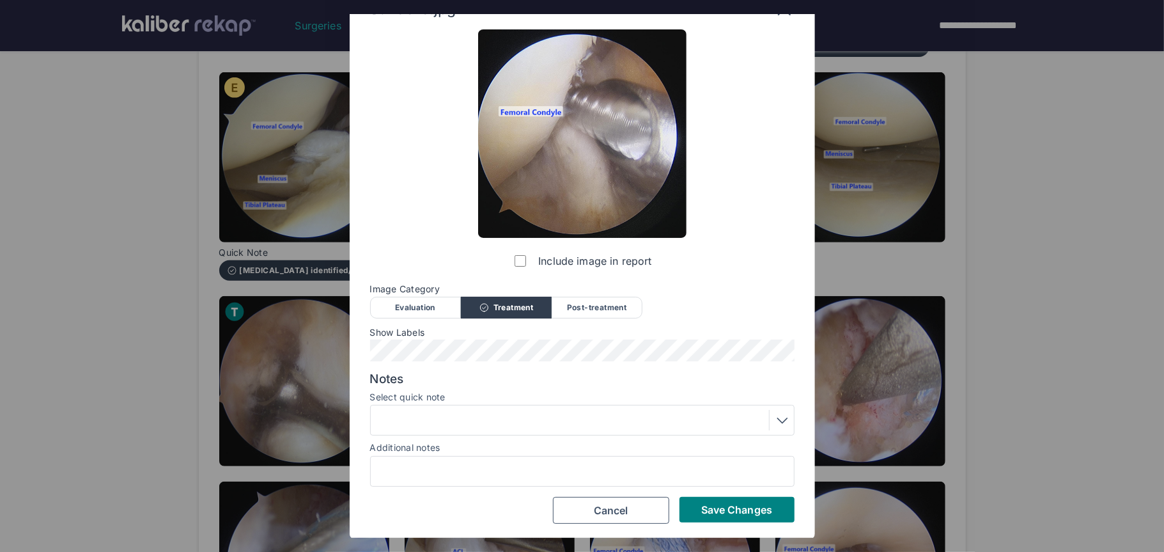
scroll to position [29, 0]
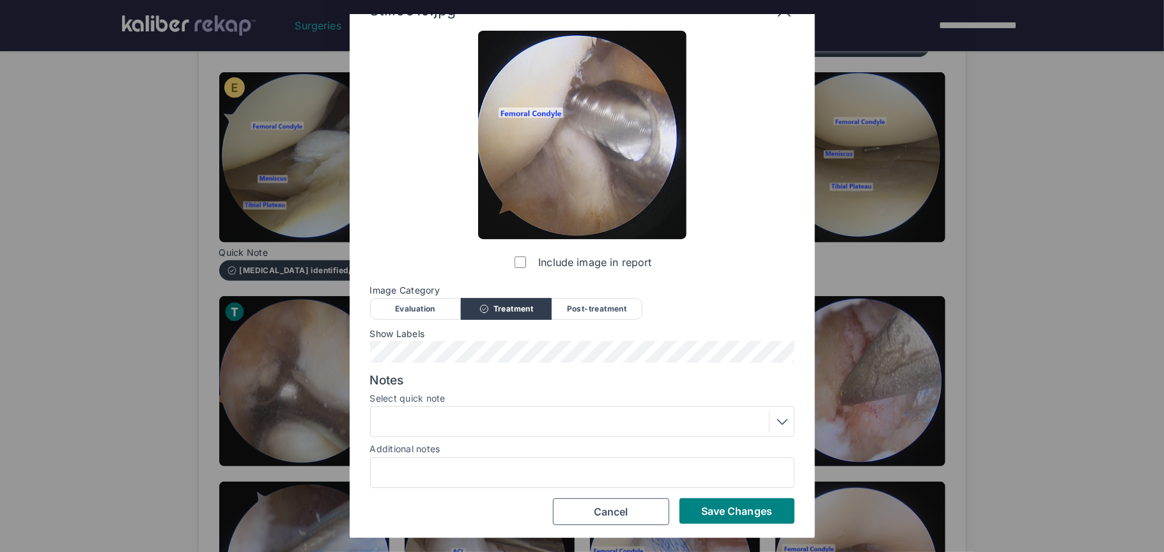
click at [441, 424] on div at bounding box center [583, 421] width 416 height 20
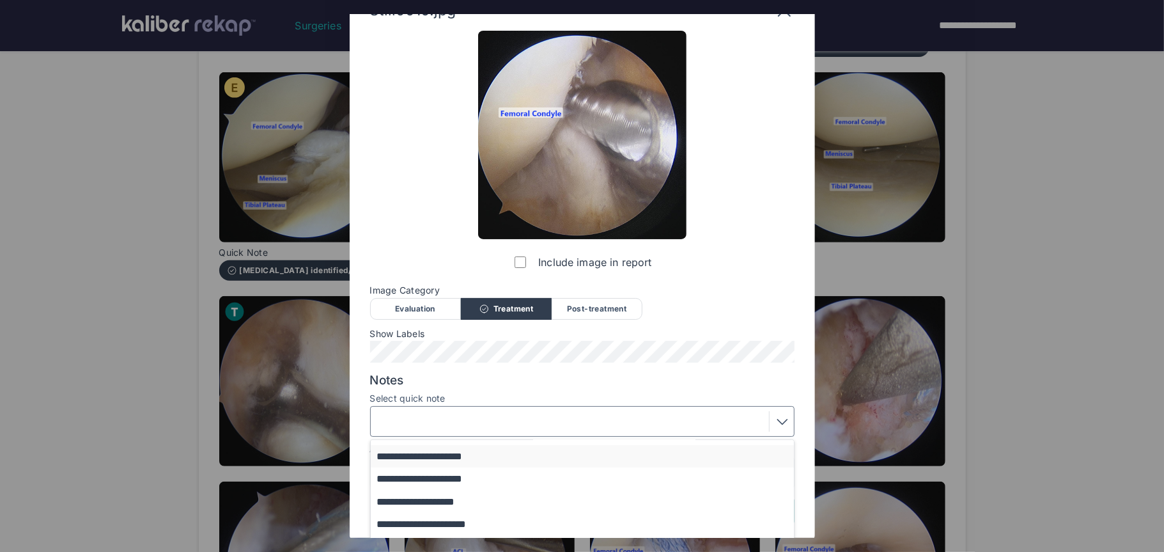
scroll to position [109, 0]
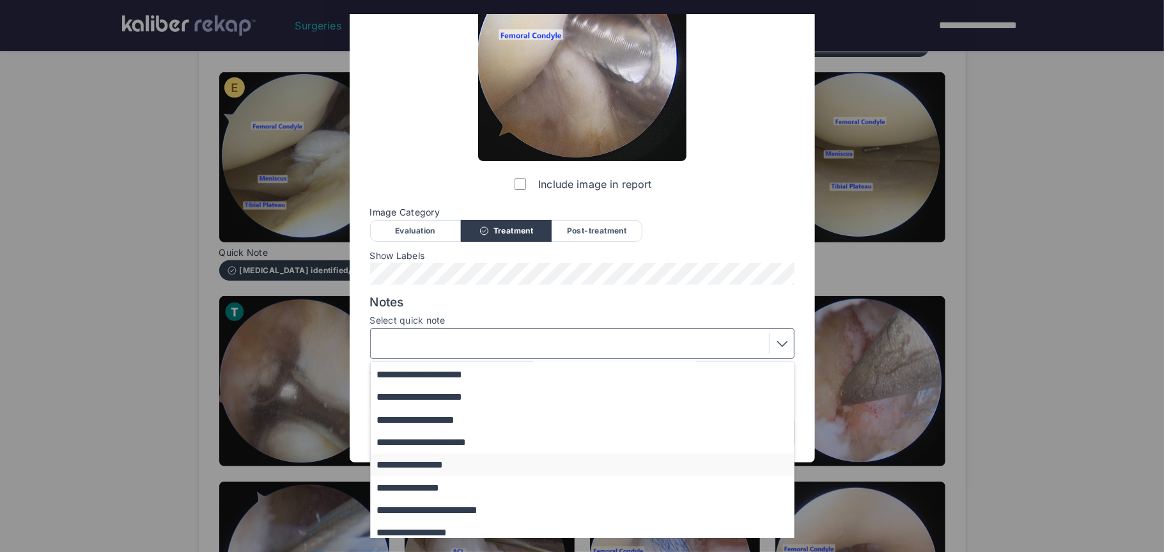
click at [450, 465] on button "**********" at bounding box center [588, 464] width 435 height 22
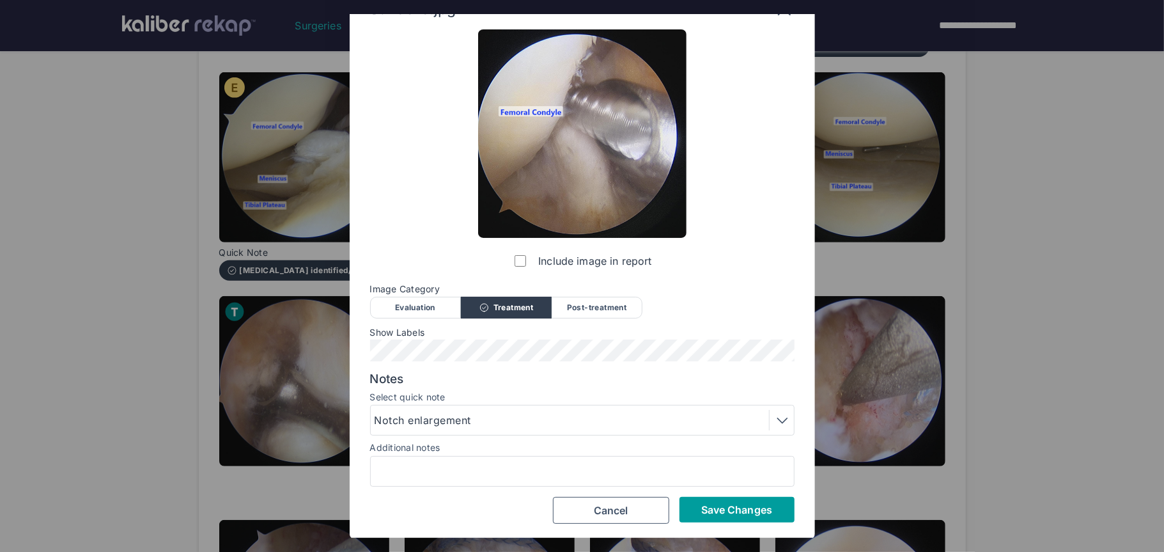
click at [711, 519] on button "Save Changes" at bounding box center [737, 510] width 115 height 26
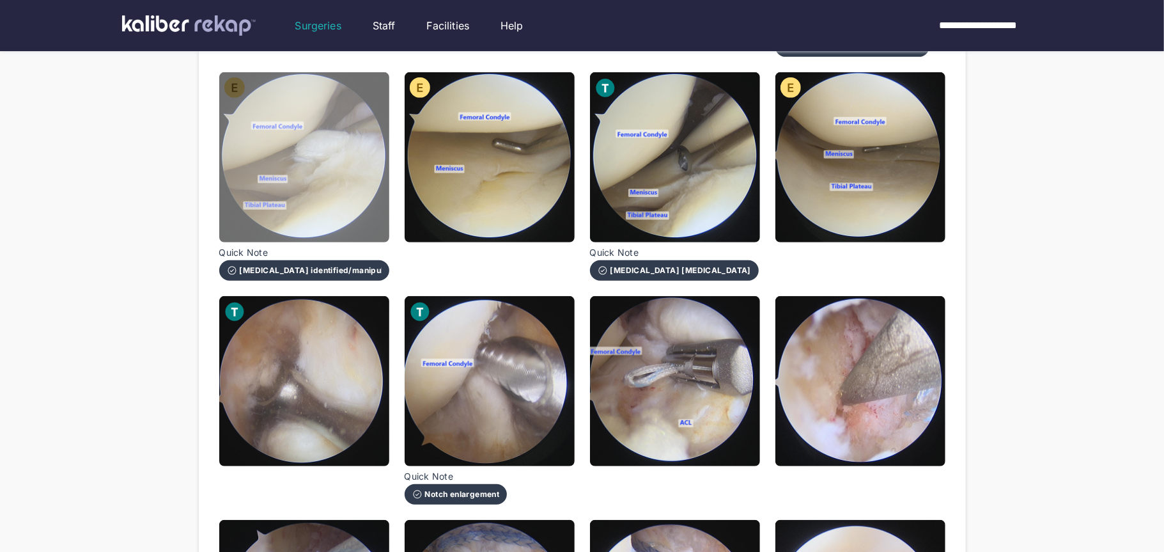
click at [368, 223] on img at bounding box center [304, 157] width 170 height 170
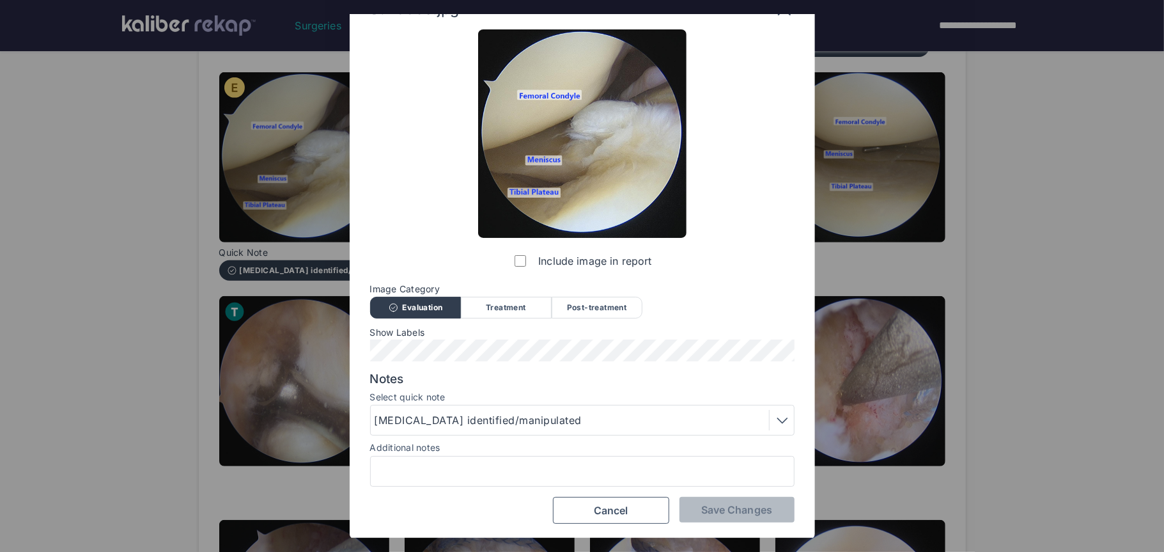
click at [527, 307] on div "Treatment" at bounding box center [506, 308] width 91 height 22
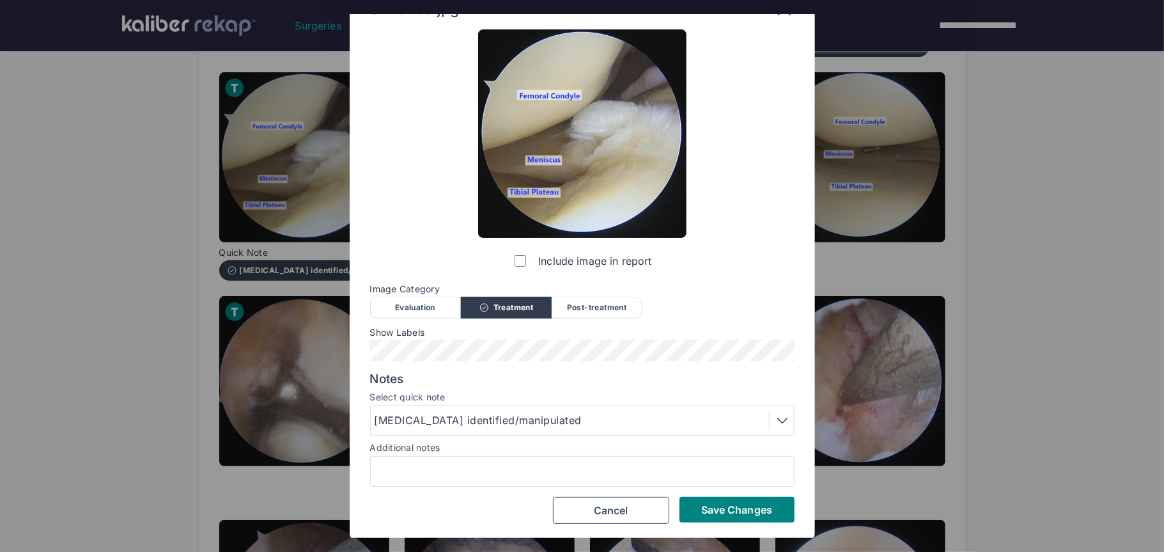
click at [566, 420] on div "[MEDICAL_DATA] identified/manipulated" at bounding box center [481, 419] width 212 height 15
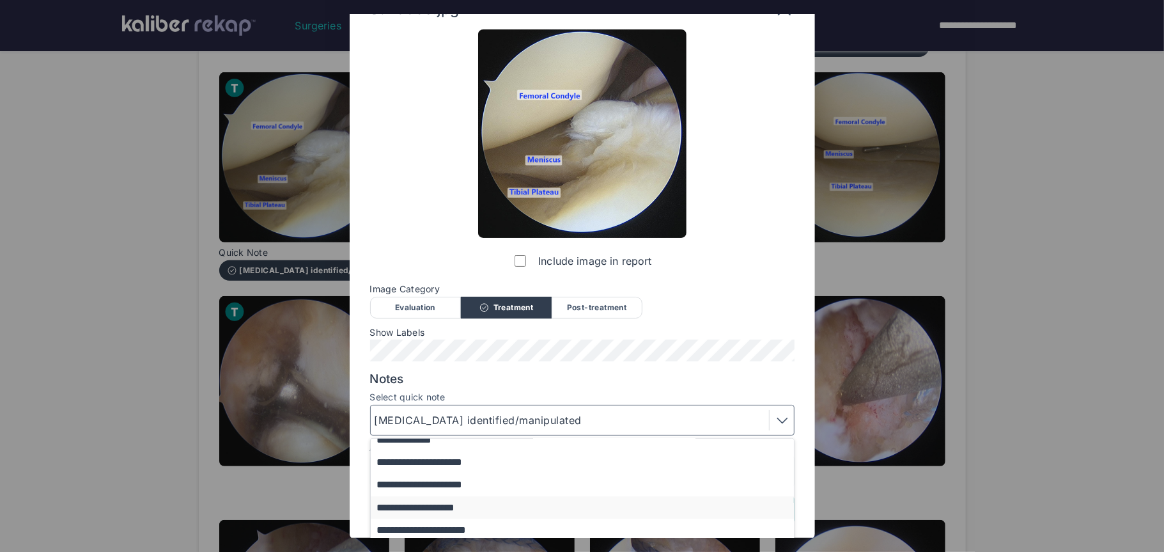
scroll to position [97, 0]
drag, startPoint x: 410, startPoint y: 508, endPoint x: 489, endPoint y: 512, distance: 78.8
click at [411, 508] on button "**********" at bounding box center [588, 508] width 435 height 22
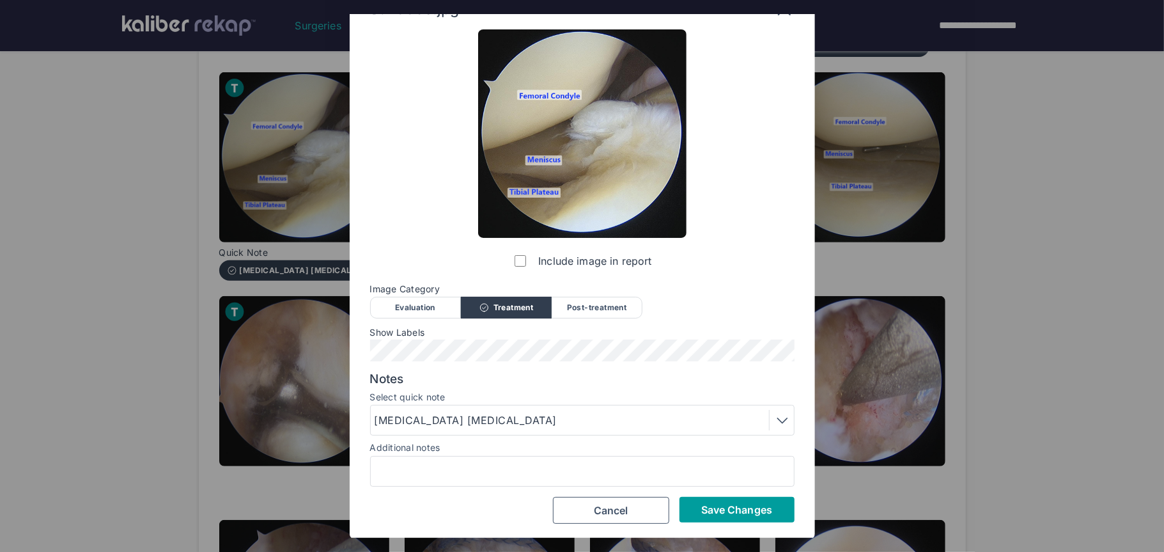
click at [761, 515] on button "Save Changes" at bounding box center [737, 510] width 115 height 26
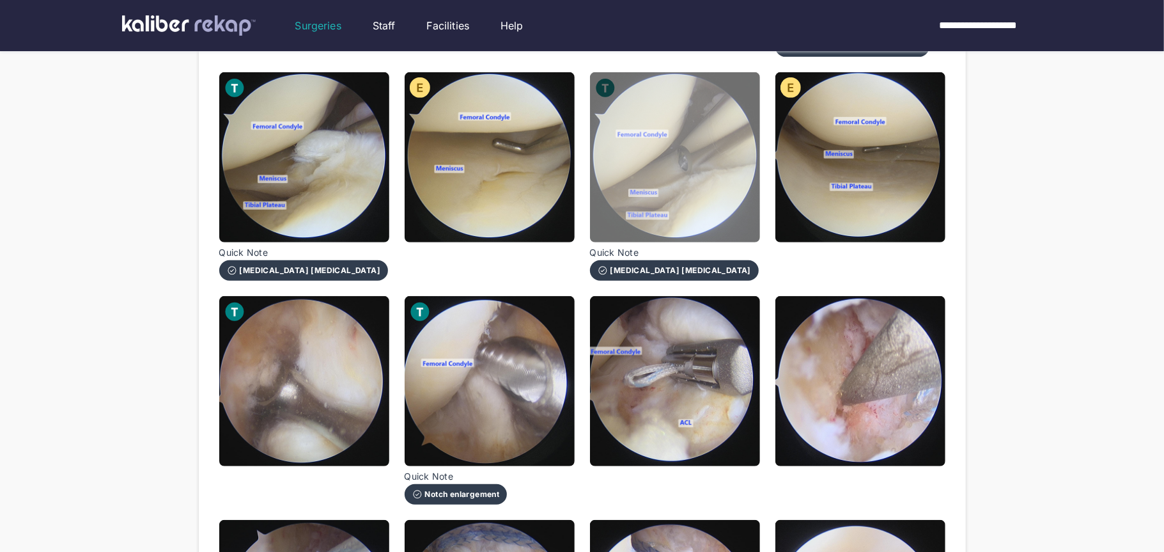
click at [736, 208] on img at bounding box center [675, 157] width 170 height 170
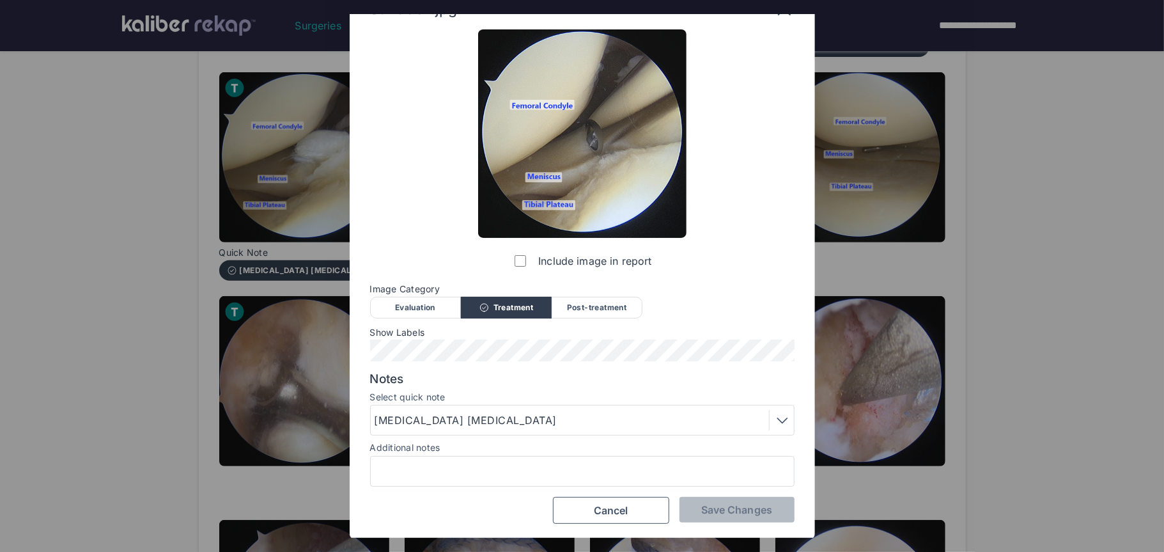
click at [621, 308] on div "Post-treatment" at bounding box center [597, 308] width 91 height 22
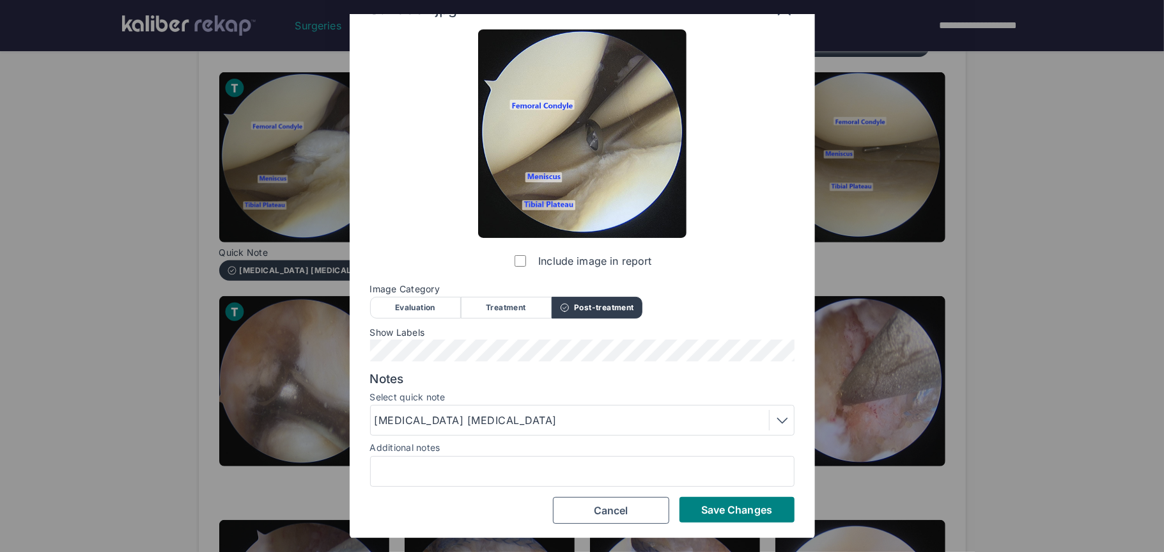
click at [511, 412] on div "[MEDICAL_DATA] [MEDICAL_DATA]" at bounding box center [583, 420] width 416 height 20
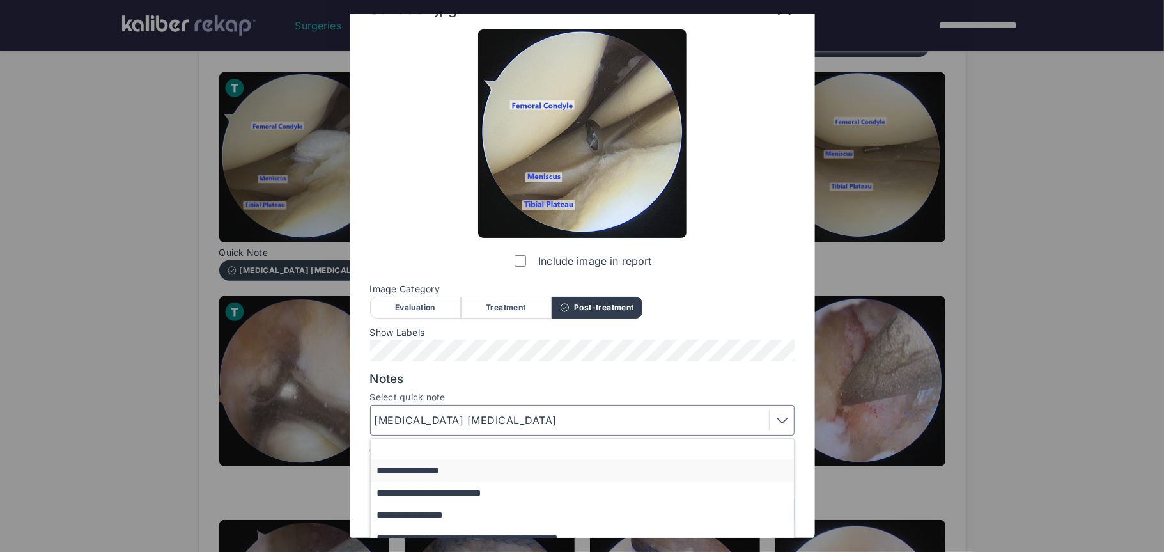
click at [442, 470] on button "**********" at bounding box center [588, 470] width 435 height 22
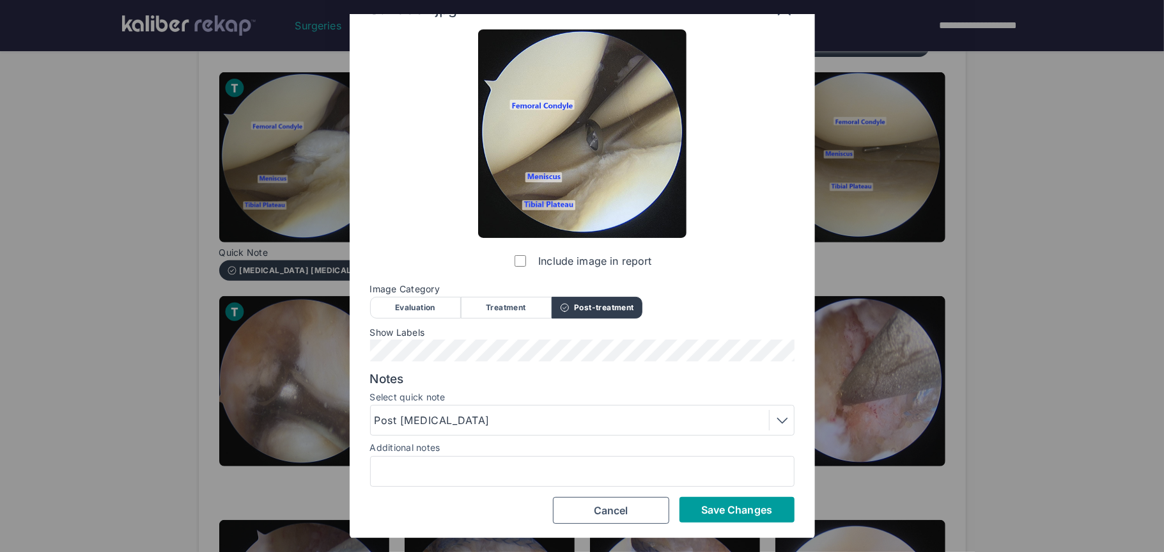
click at [691, 511] on button "Save Changes" at bounding box center [737, 510] width 115 height 26
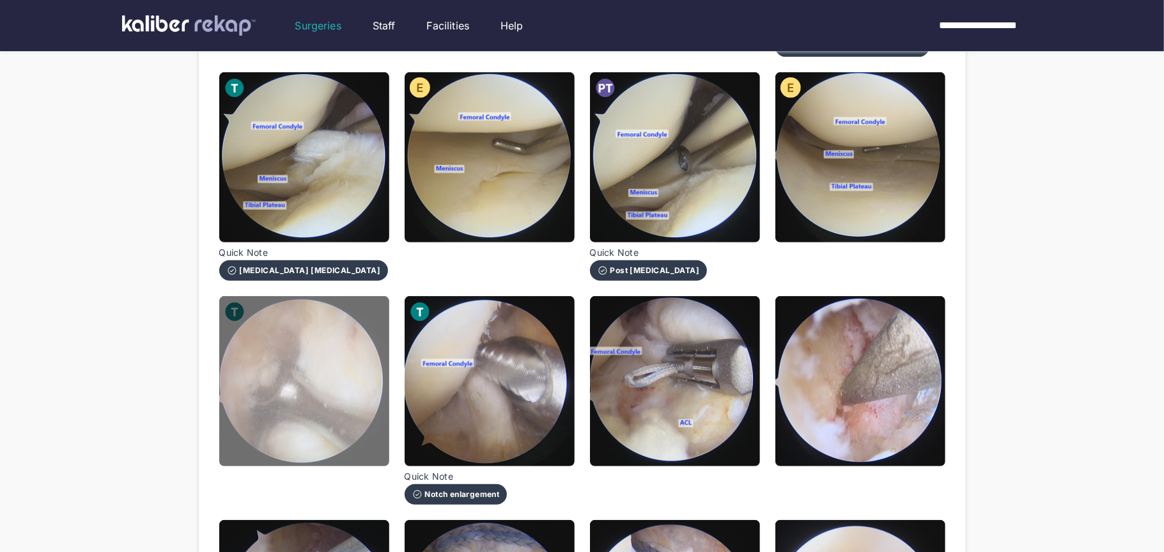
click at [326, 407] on img at bounding box center [304, 381] width 170 height 170
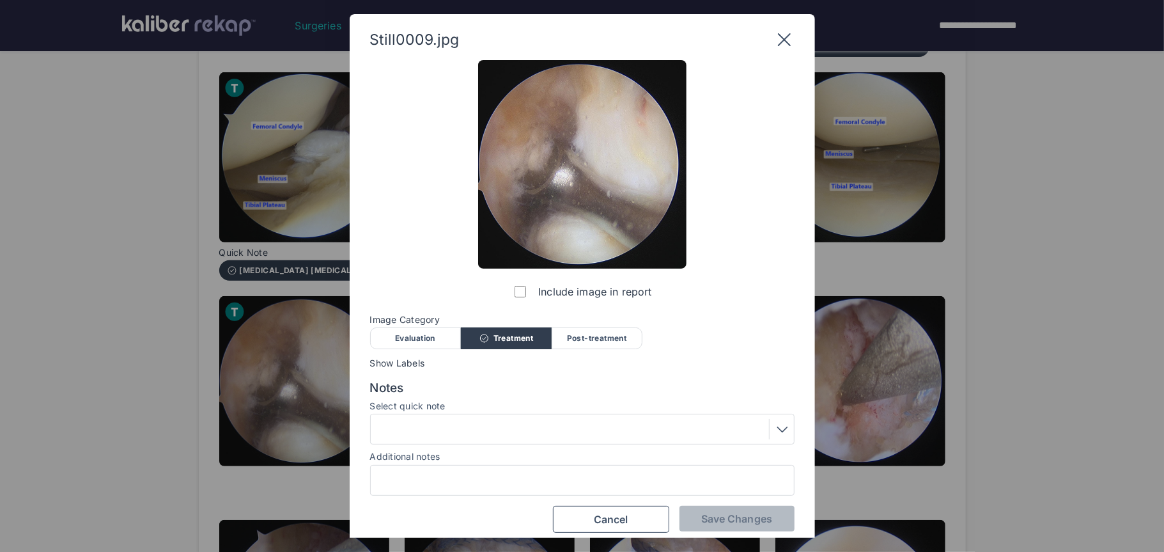
click at [499, 429] on div at bounding box center [583, 429] width 416 height 20
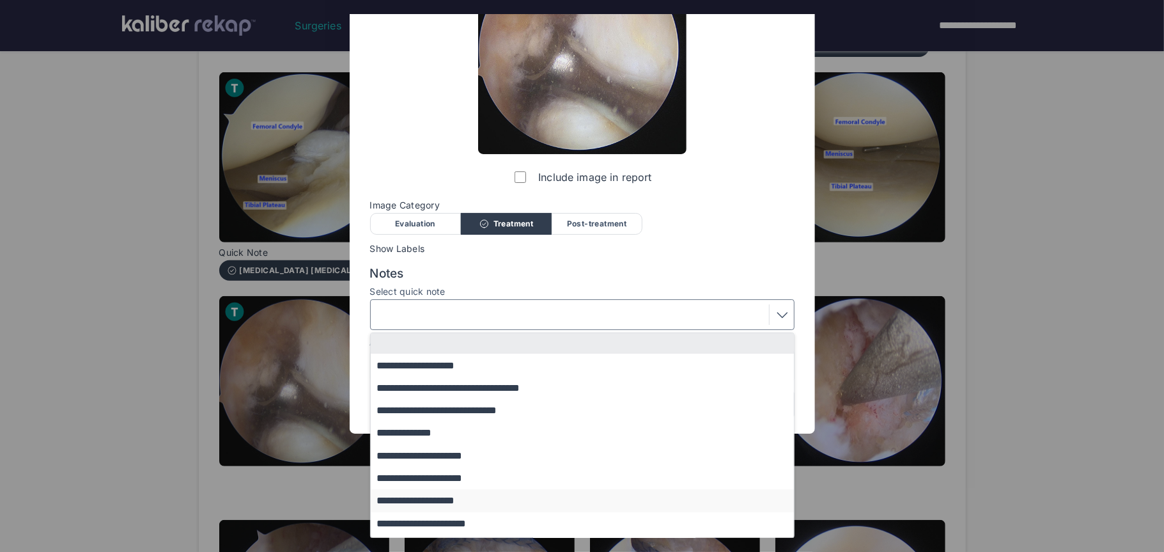
scroll to position [109, 0]
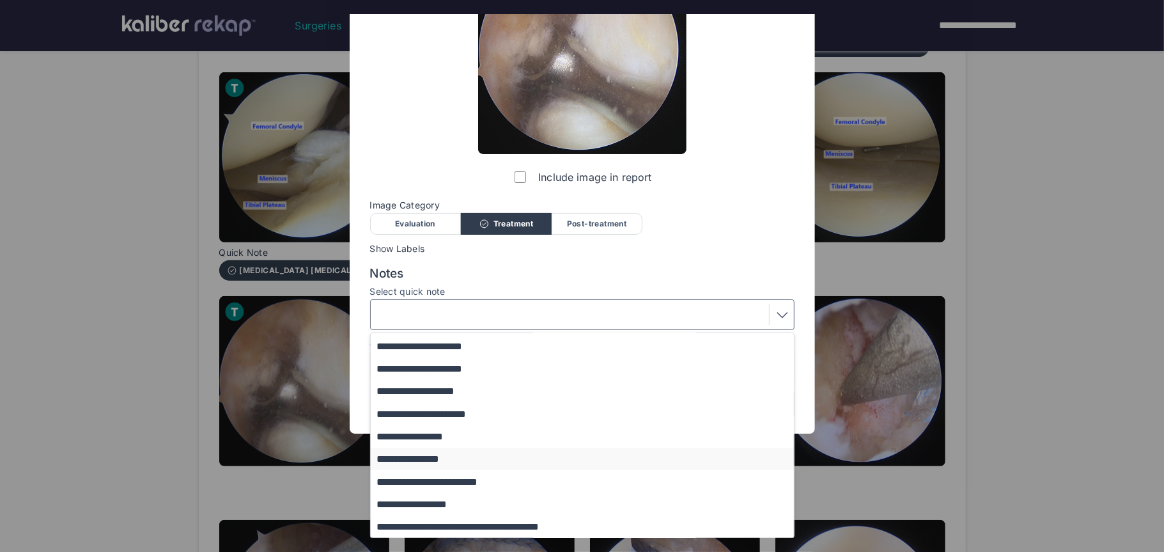
click at [433, 460] on button "**********" at bounding box center [588, 459] width 435 height 22
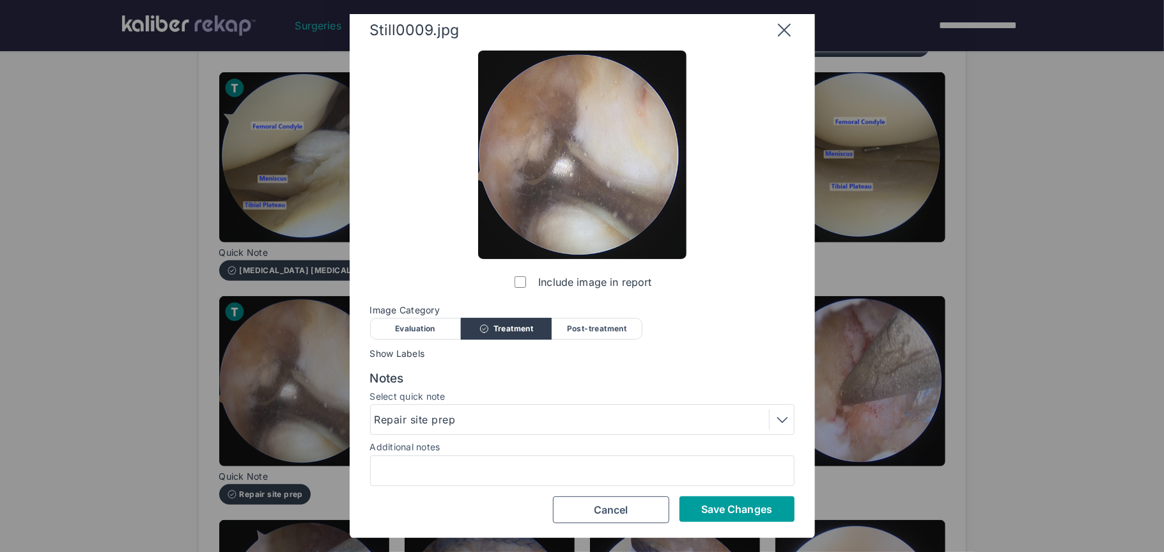
click at [710, 511] on span "Save Changes" at bounding box center [736, 509] width 71 height 13
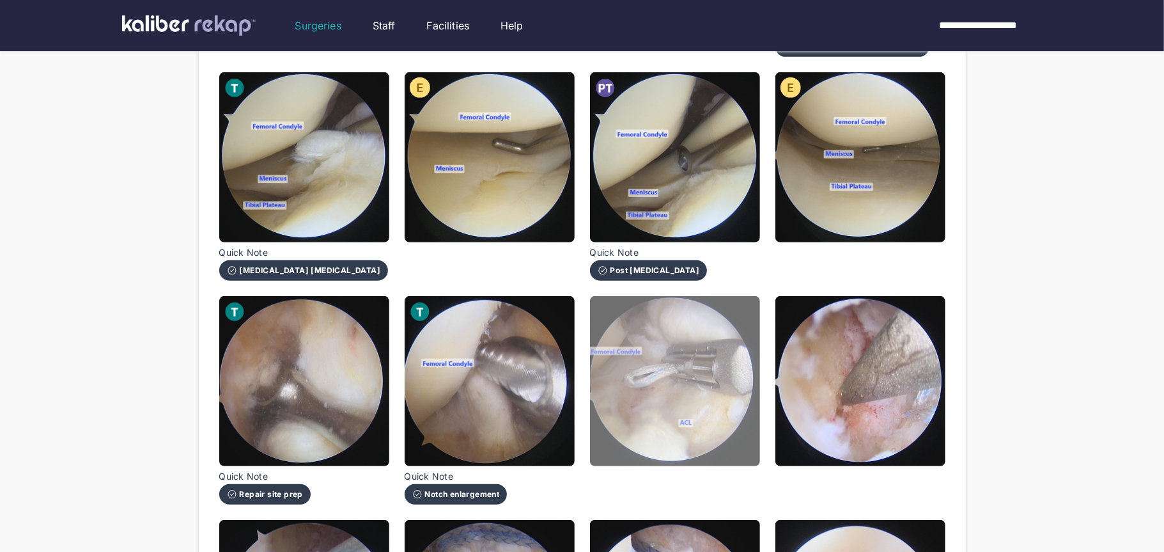
click at [656, 437] on img at bounding box center [675, 381] width 170 height 170
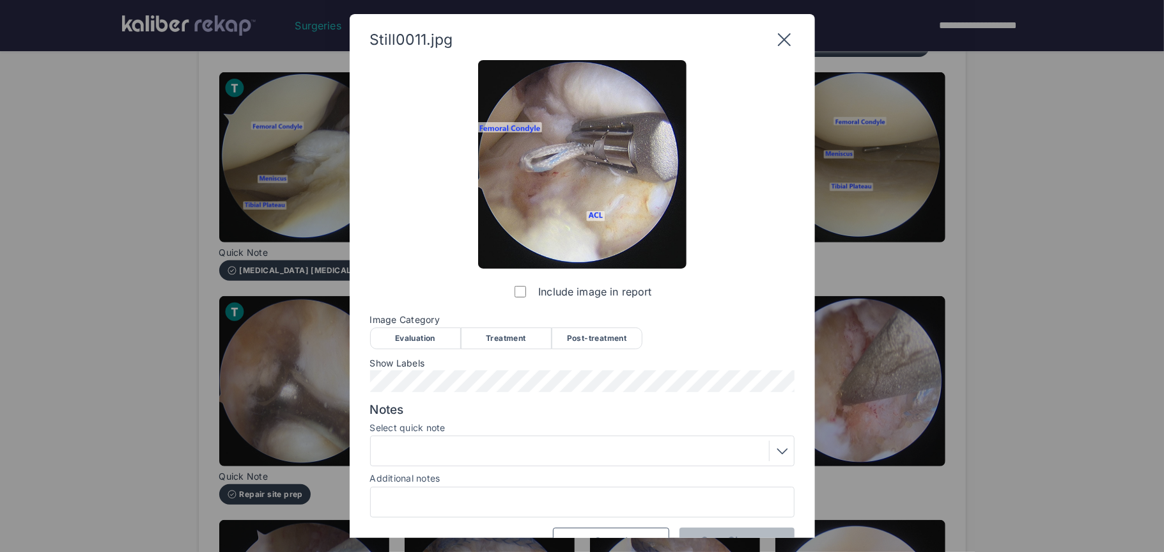
drag, startPoint x: 507, startPoint y: 343, endPoint x: 500, endPoint y: 345, distance: 7.1
click at [507, 343] on div "Treatment" at bounding box center [506, 338] width 91 height 22
click at [477, 457] on div at bounding box center [583, 451] width 416 height 20
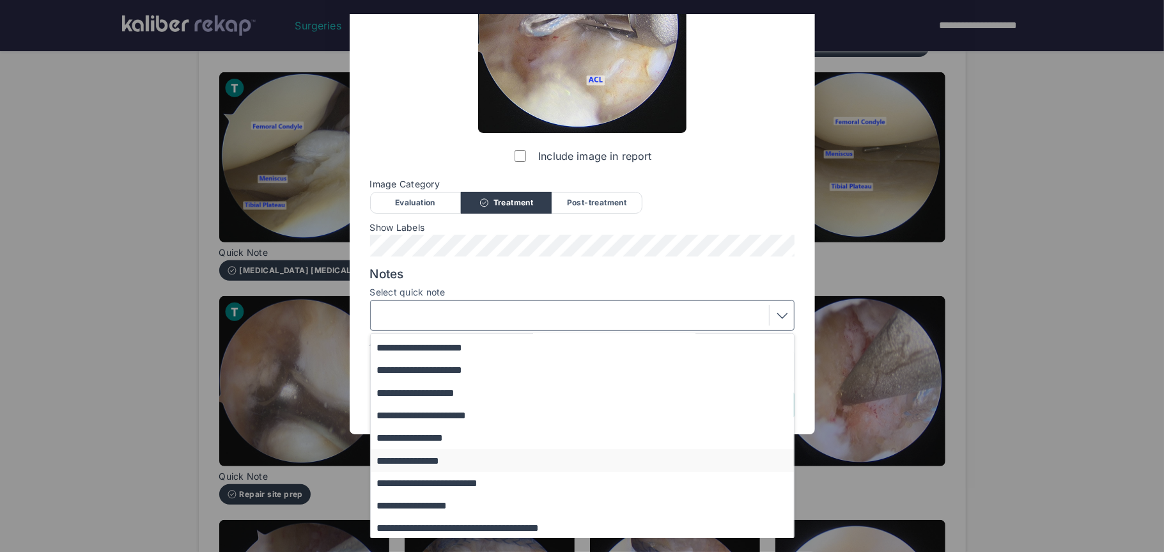
scroll to position [109, 0]
click at [460, 480] on button "**********" at bounding box center [588, 482] width 435 height 22
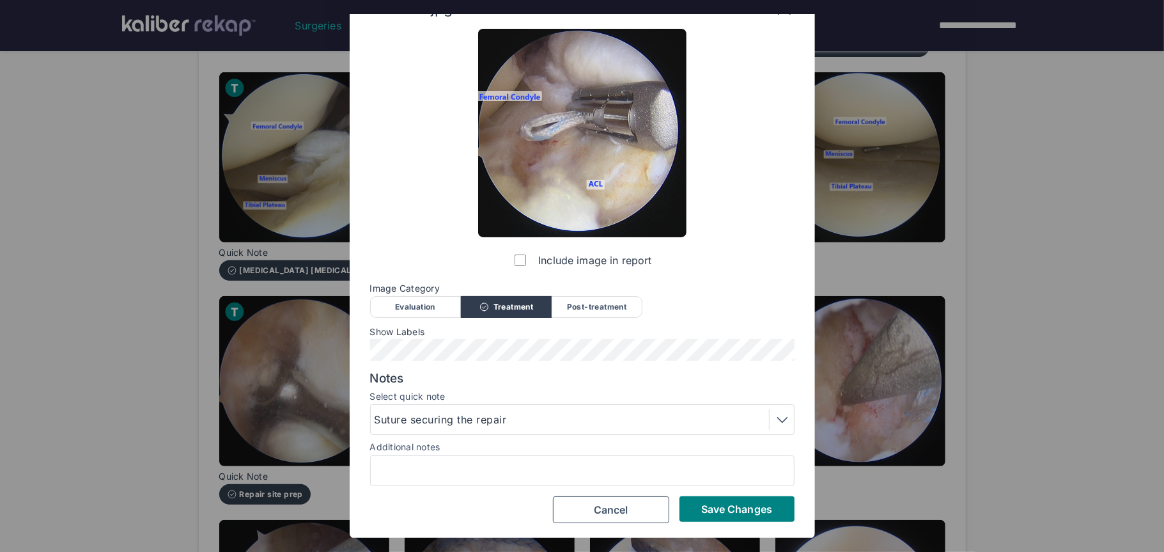
scroll to position [31, 0]
click at [748, 506] on span "Save Changes" at bounding box center [736, 509] width 71 height 13
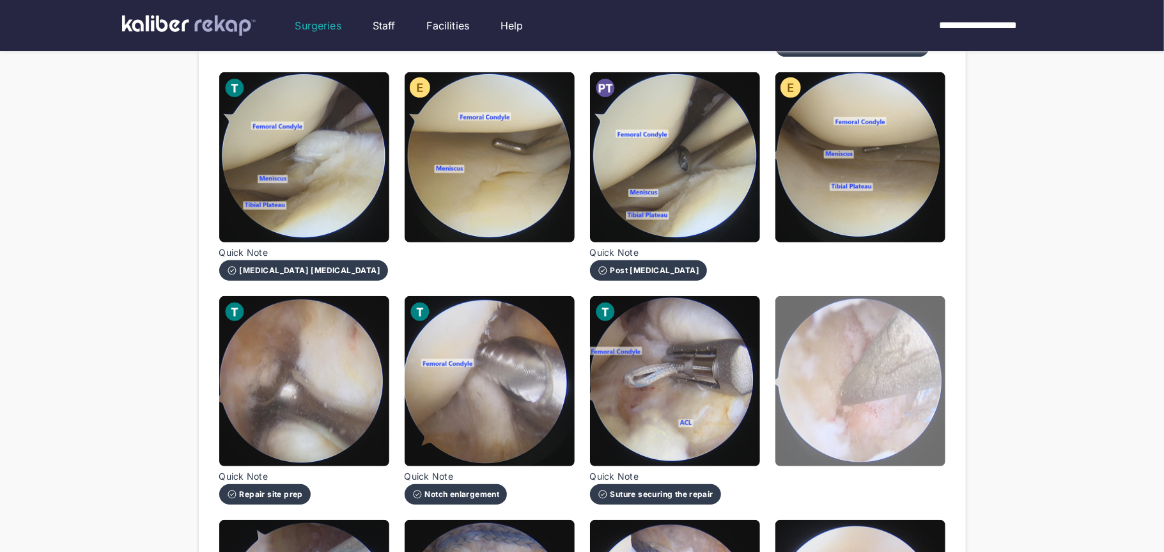
click at [872, 417] on img at bounding box center [861, 381] width 170 height 170
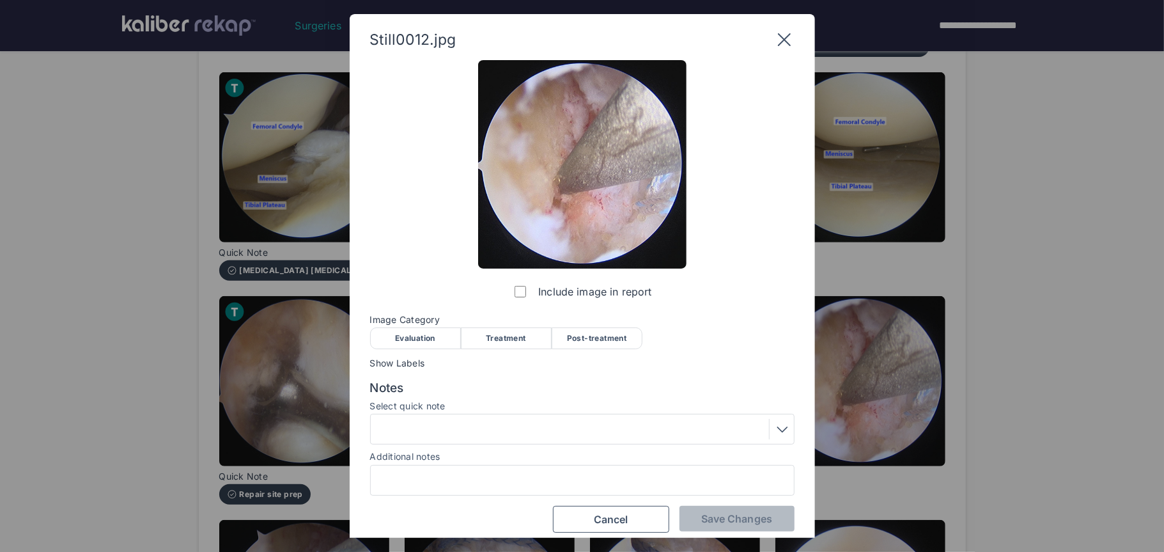
click at [516, 331] on div "Treatment" at bounding box center [506, 338] width 91 height 22
click at [711, 530] on button "Save Changes" at bounding box center [737, 519] width 115 height 26
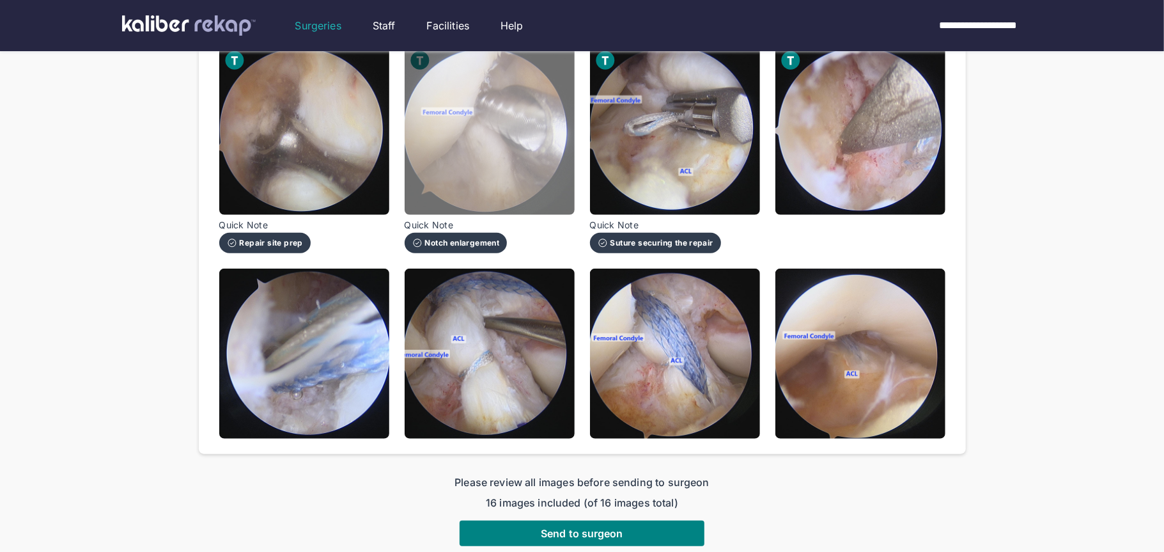
scroll to position [639, 0]
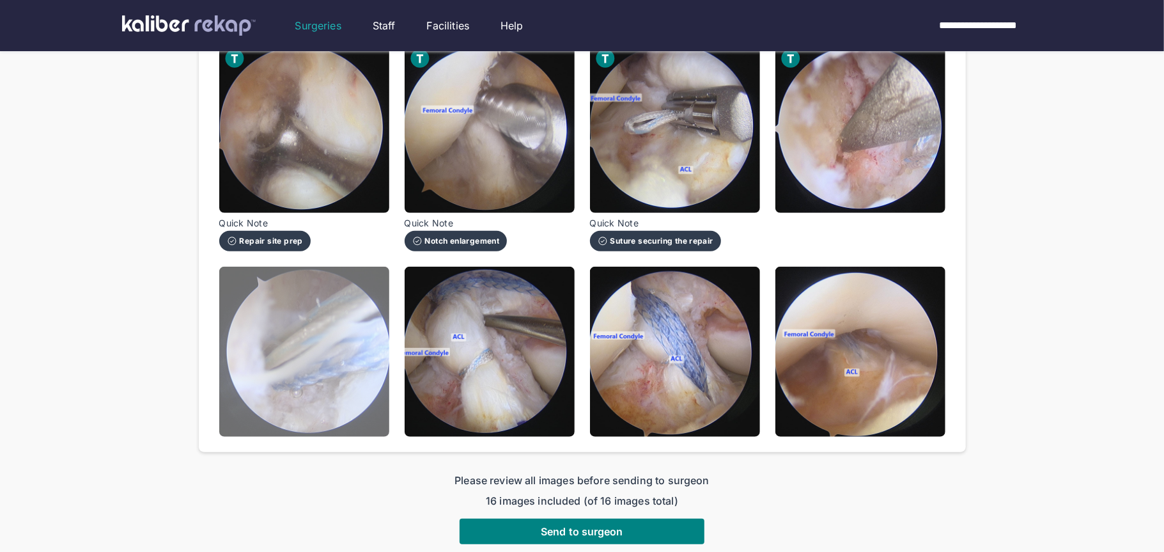
click at [310, 380] on img at bounding box center [304, 352] width 170 height 170
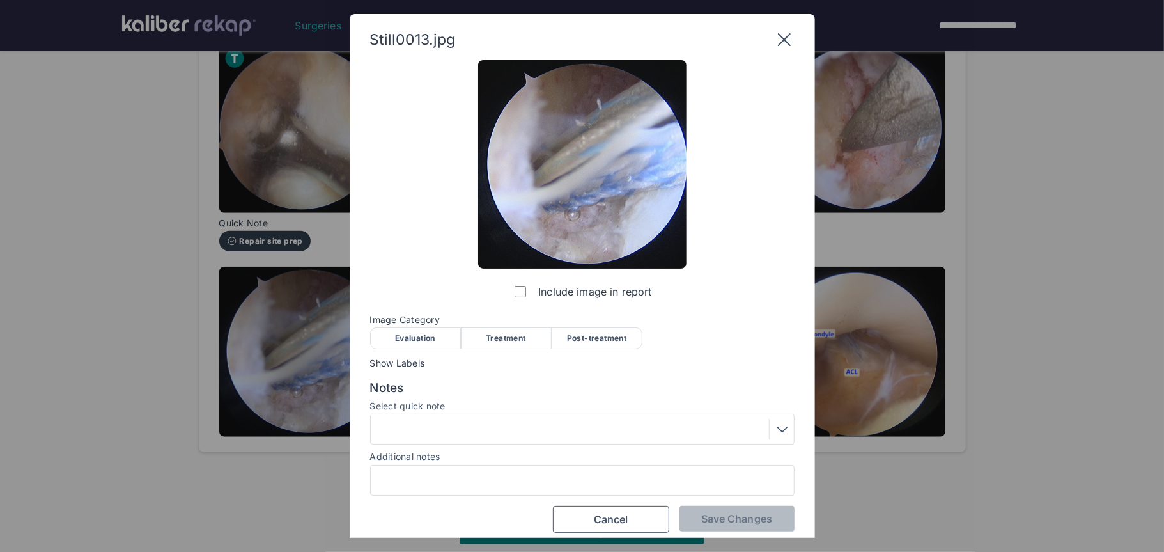
click at [515, 335] on div "Treatment" at bounding box center [506, 338] width 91 height 22
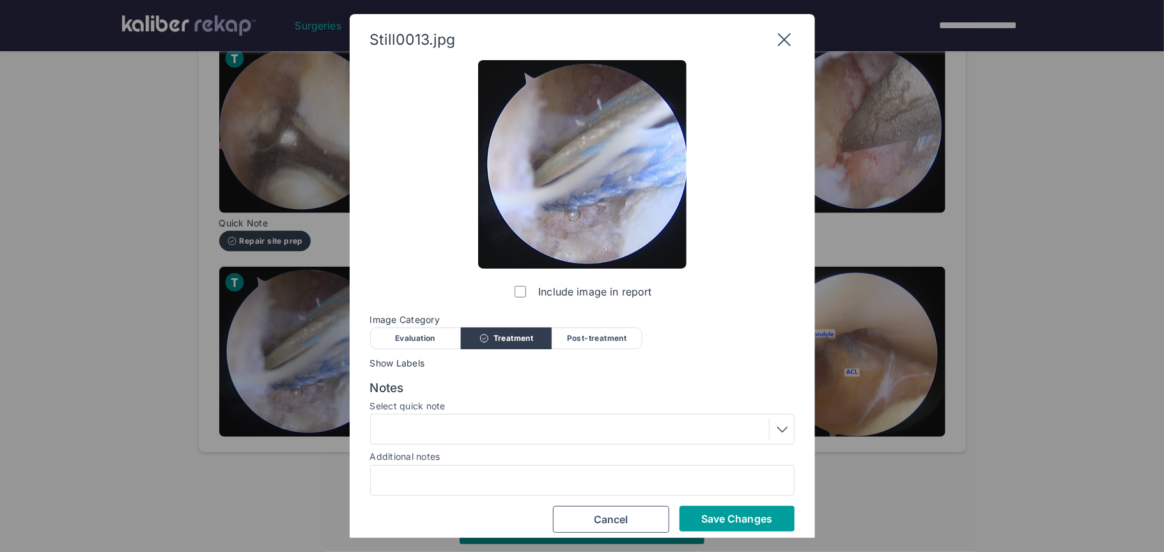
click at [716, 522] on span "Save Changes" at bounding box center [736, 518] width 71 height 13
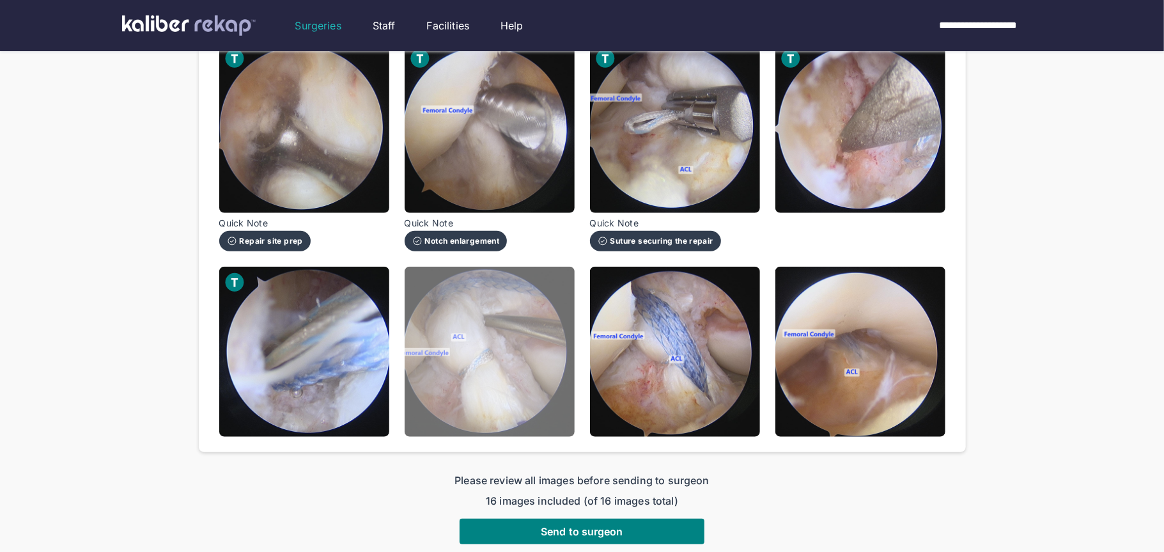
click at [480, 409] on img at bounding box center [490, 352] width 170 height 170
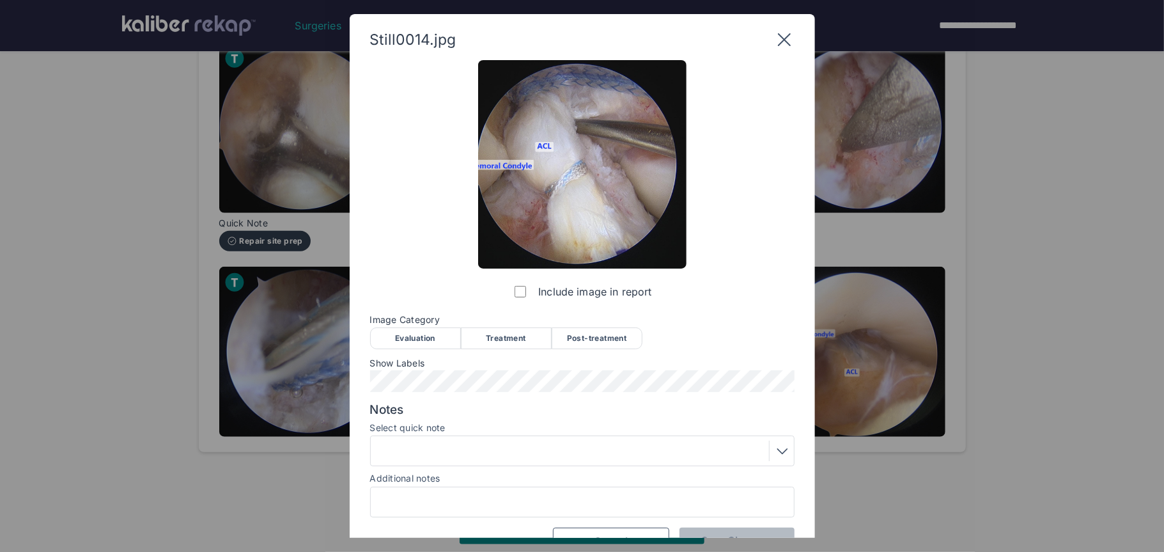
click at [497, 344] on div "Treatment" at bounding box center [506, 338] width 91 height 22
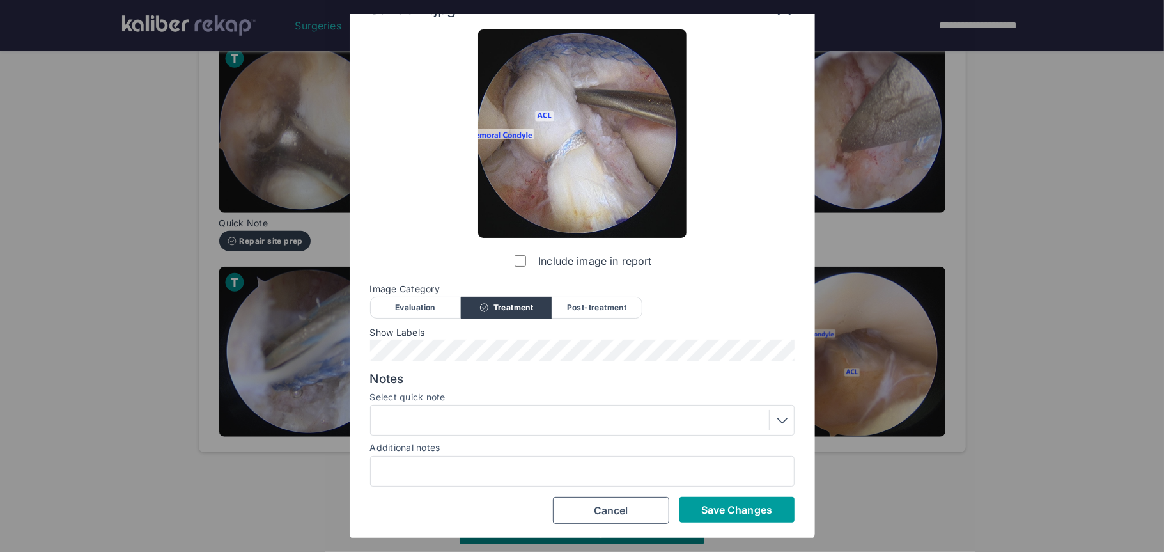
click at [717, 510] on span "Save Changes" at bounding box center [736, 509] width 71 height 13
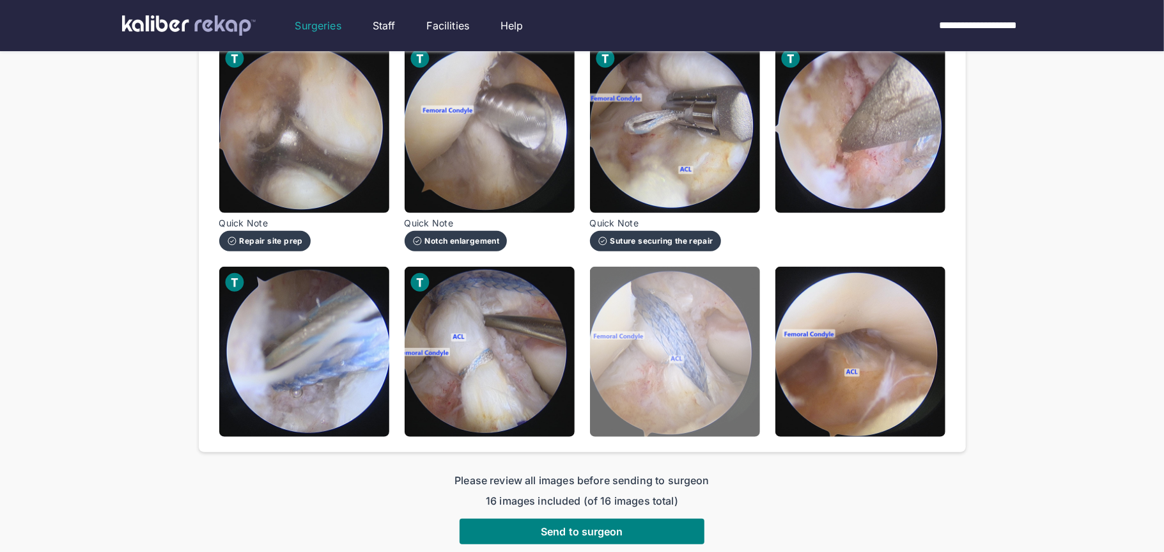
click at [681, 395] on img at bounding box center [675, 352] width 170 height 170
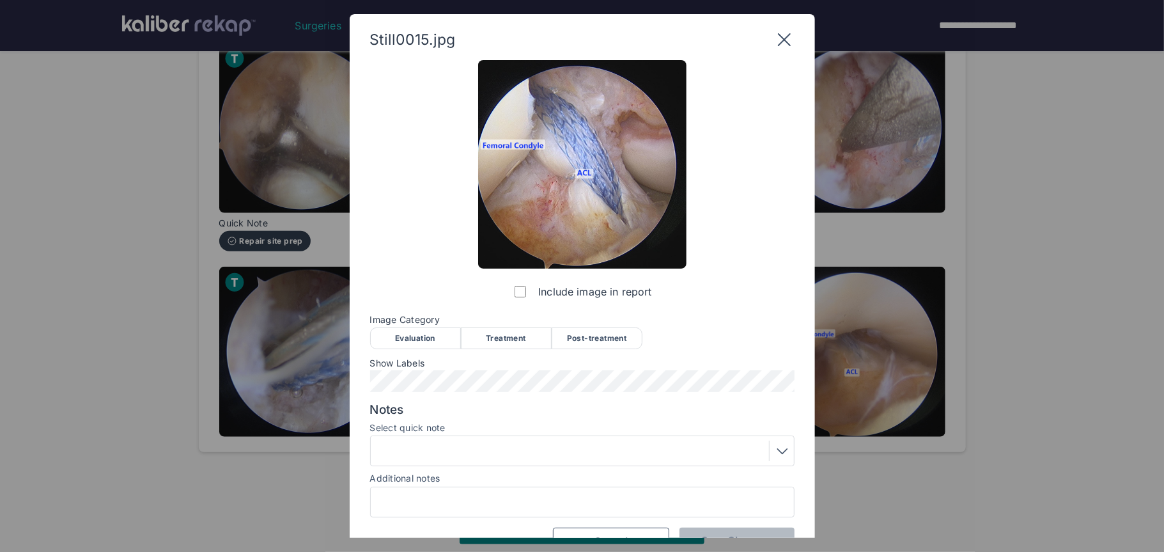
click at [584, 338] on div "Post-treatment" at bounding box center [597, 338] width 91 height 22
click at [490, 456] on div at bounding box center [583, 451] width 416 height 20
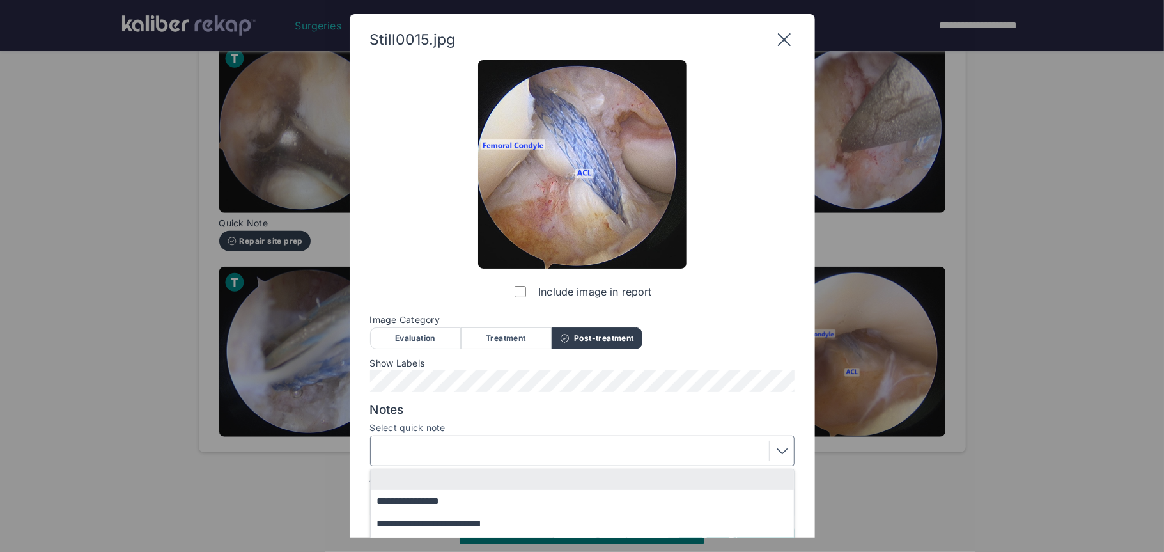
scroll to position [87, 0]
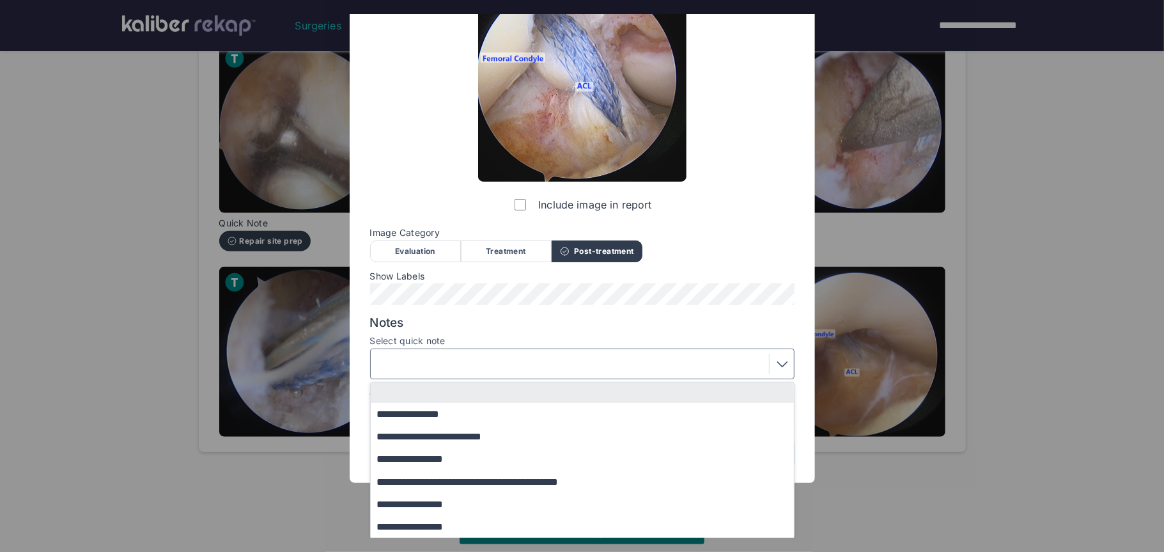
click at [691, 307] on div "**********" at bounding box center [582, 220] width 425 height 494
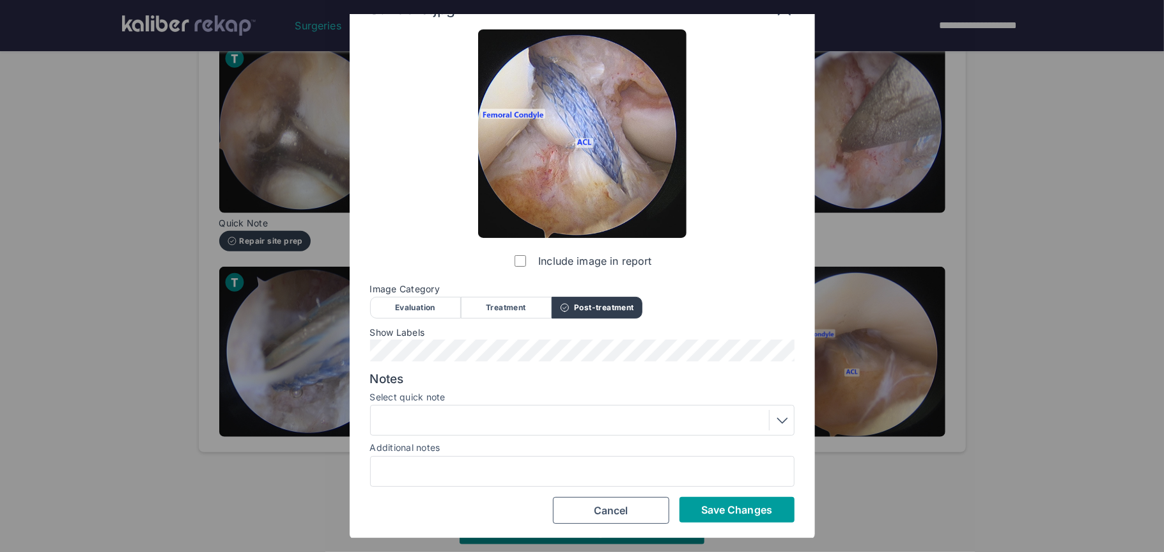
click at [754, 515] on button "Save Changes" at bounding box center [737, 510] width 115 height 26
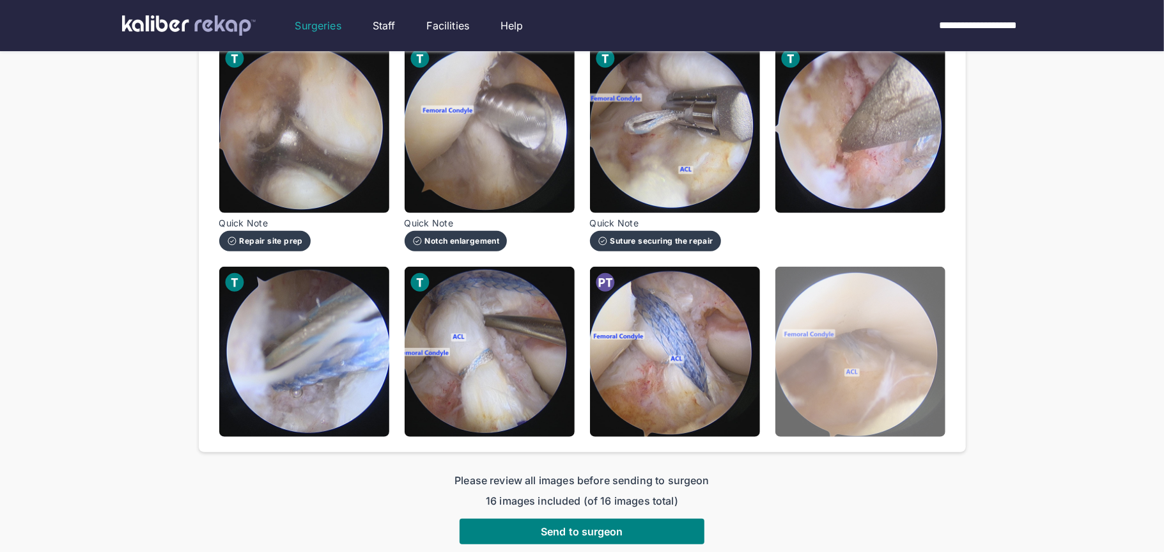
click at [878, 416] on img at bounding box center [861, 352] width 170 height 170
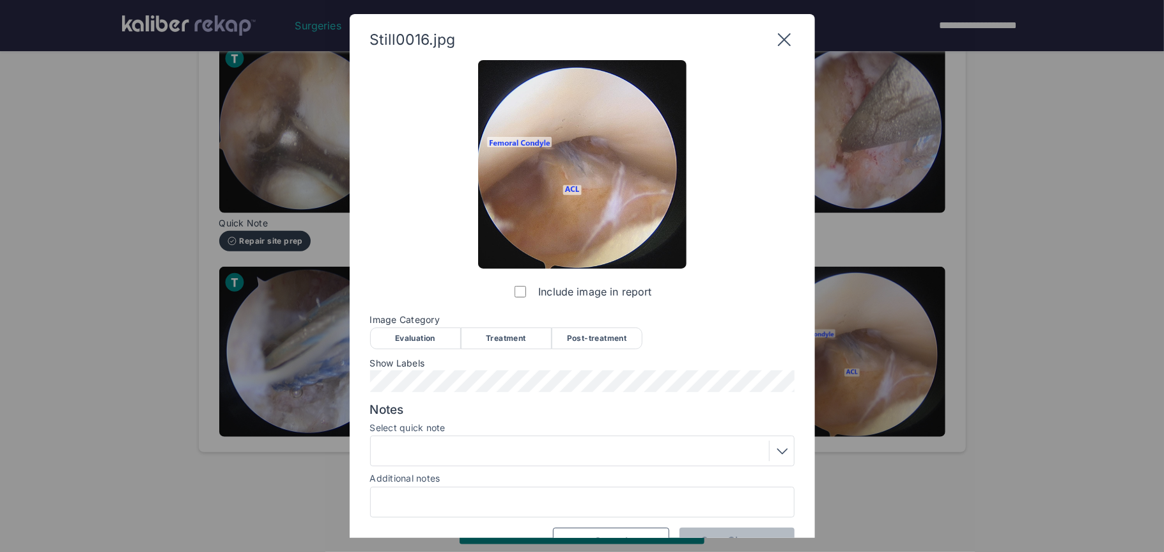
click at [567, 340] on div "Post-treatment" at bounding box center [597, 338] width 91 height 22
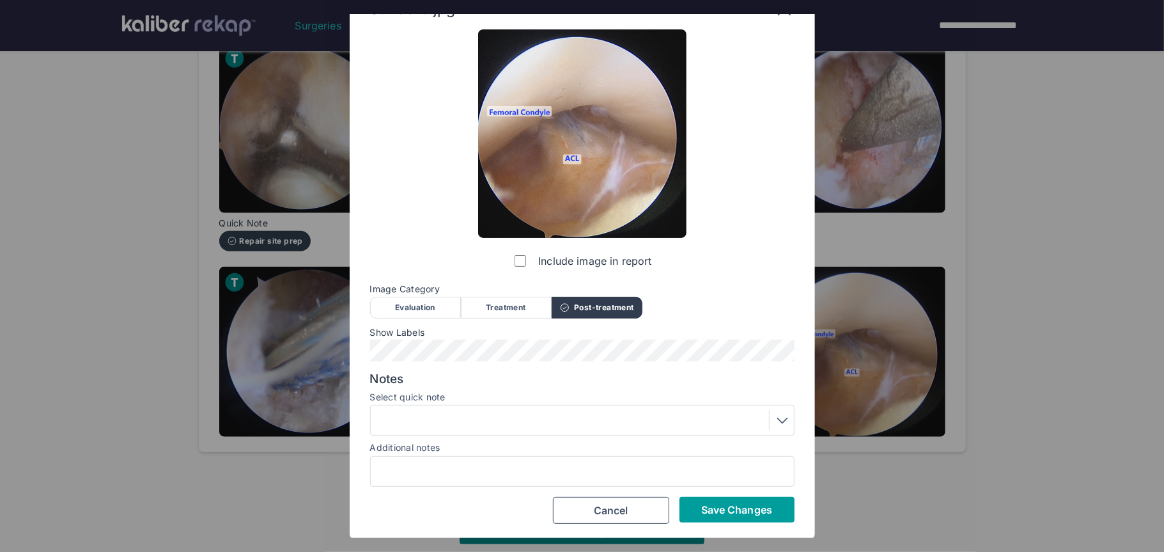
click at [708, 504] on span "Save Changes" at bounding box center [736, 509] width 71 height 13
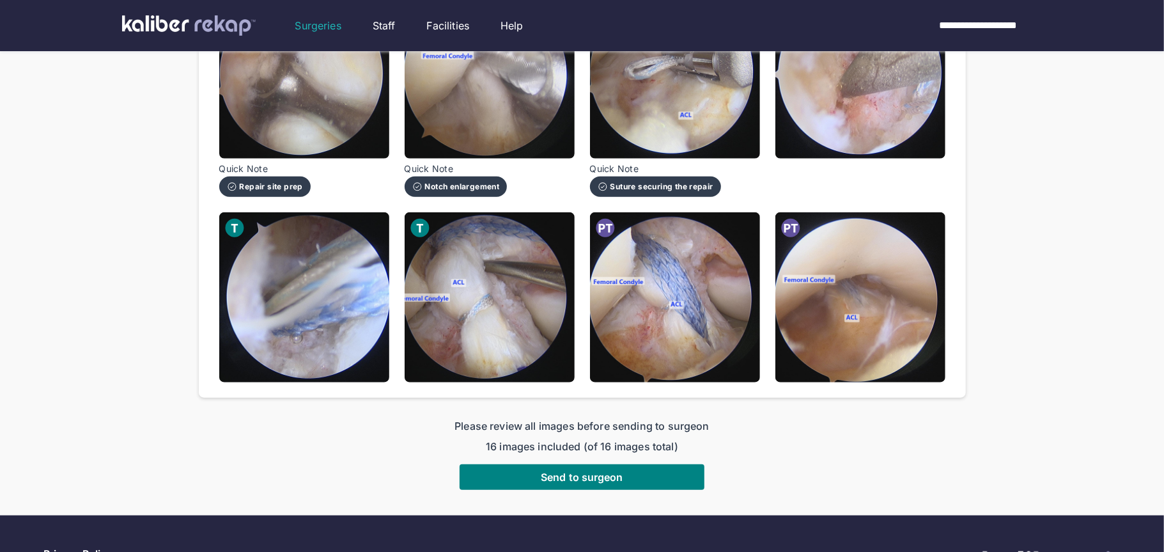
scroll to position [696, 0]
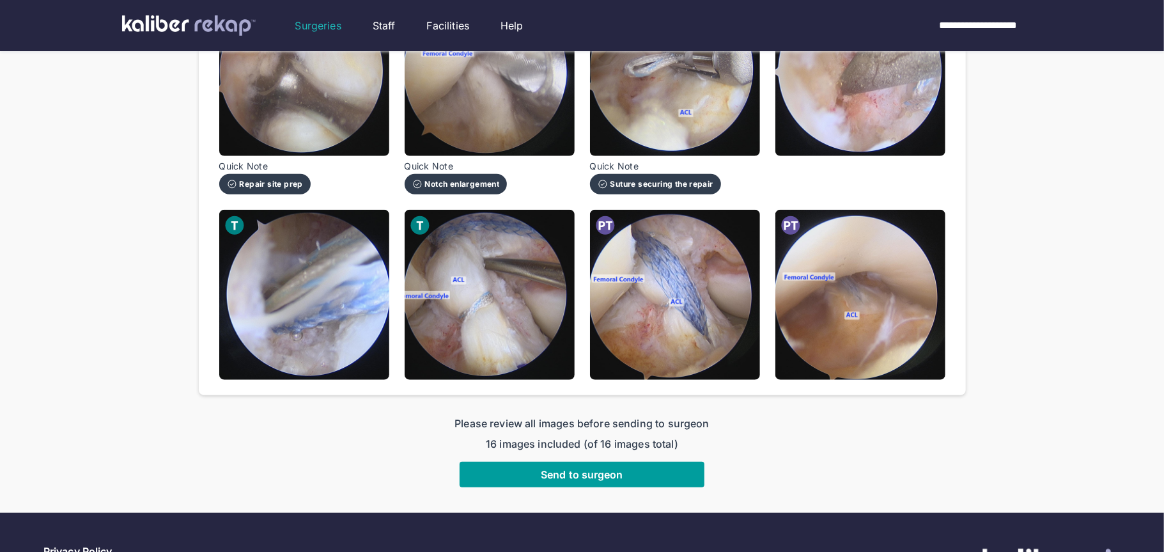
click at [558, 473] on span "Send to surgeon" at bounding box center [582, 474] width 82 height 13
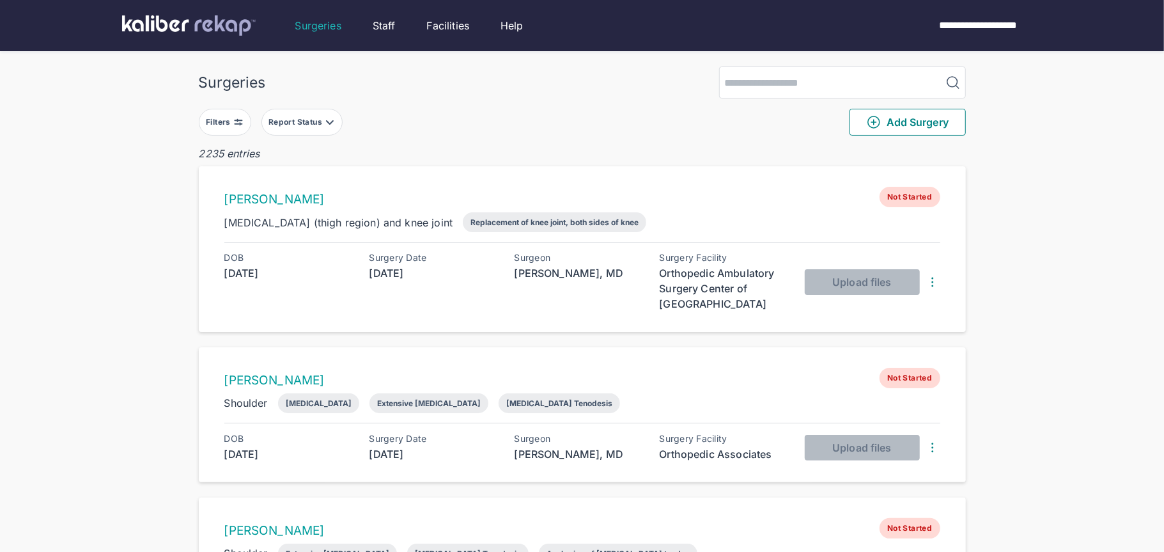
click at [255, 114] on div "Filters Report Status" at bounding box center [271, 122] width 144 height 27
click at [236, 120] on img at bounding box center [238, 122] width 10 height 10
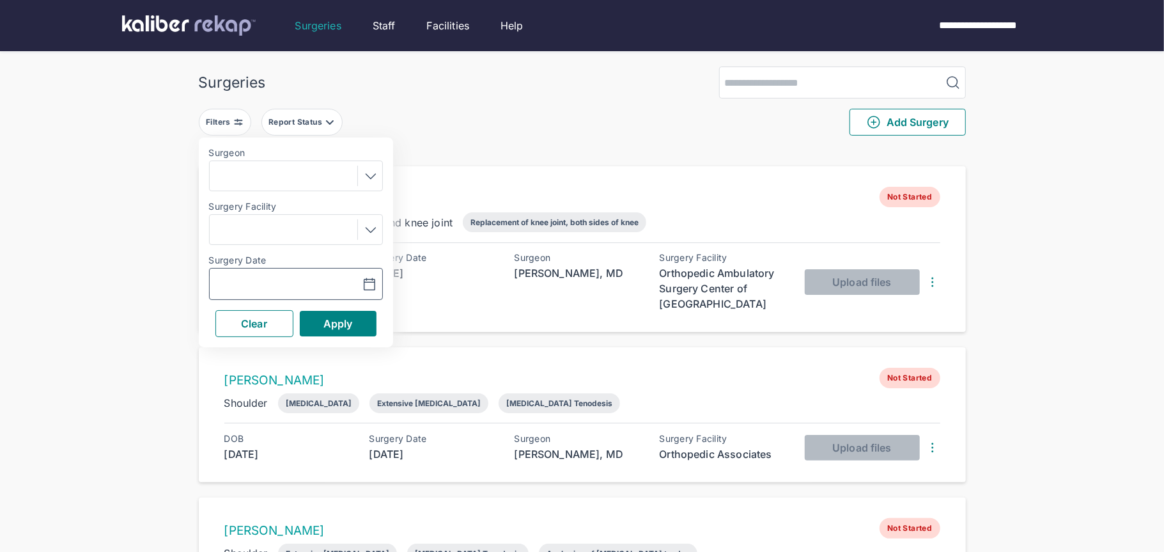
click at [373, 279] on icon "button" at bounding box center [369, 284] width 15 height 15
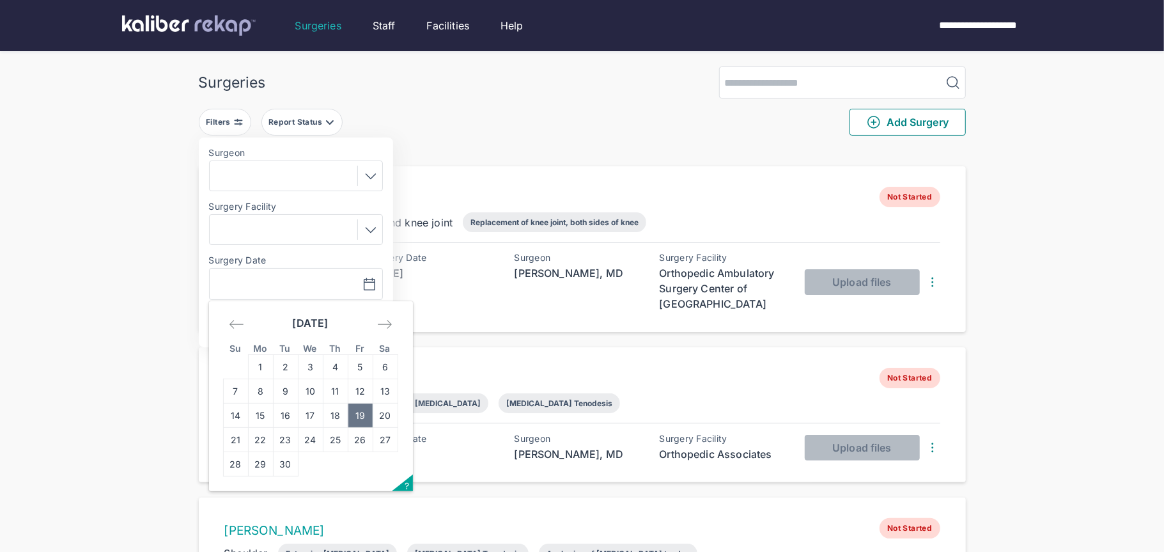
click at [361, 421] on td "19" at bounding box center [360, 415] width 25 height 24
type input "**********"
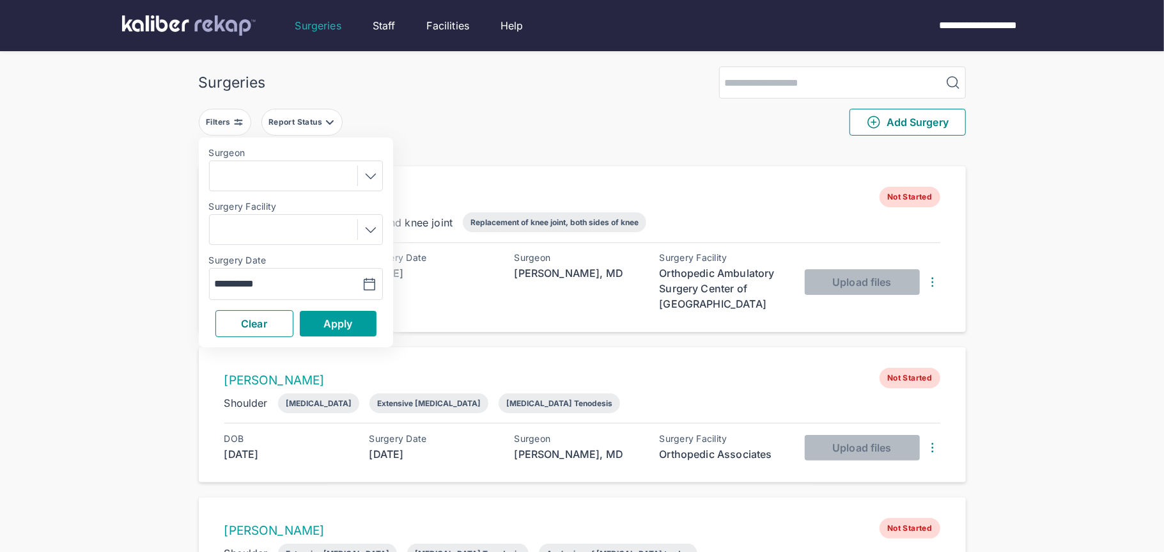
click at [351, 328] on span "Apply" at bounding box center [338, 323] width 29 height 13
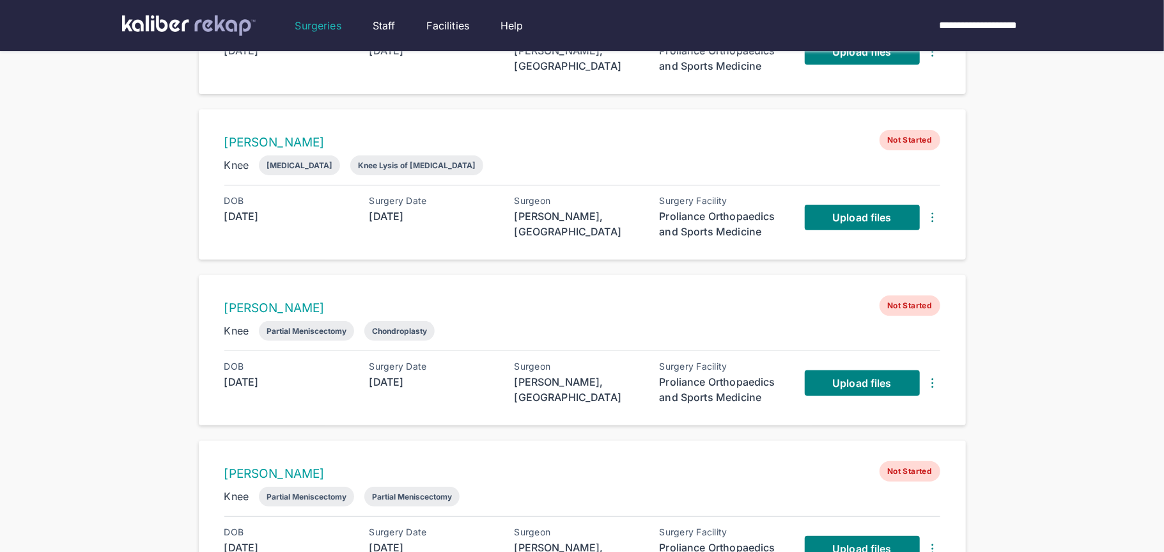
scroll to position [219, 0]
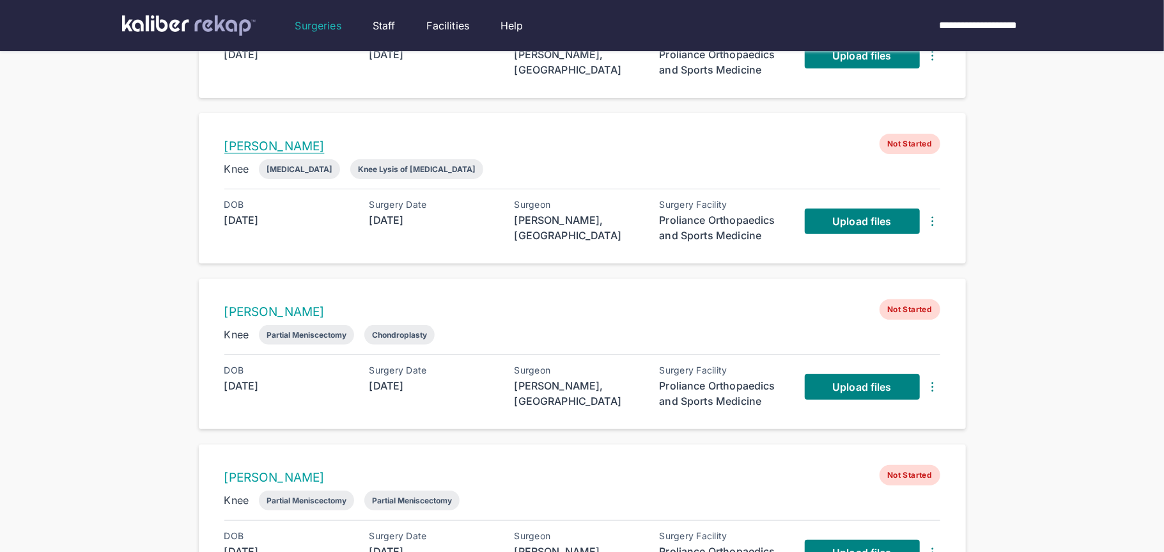
click at [254, 145] on link "[PERSON_NAME]" at bounding box center [274, 146] width 100 height 15
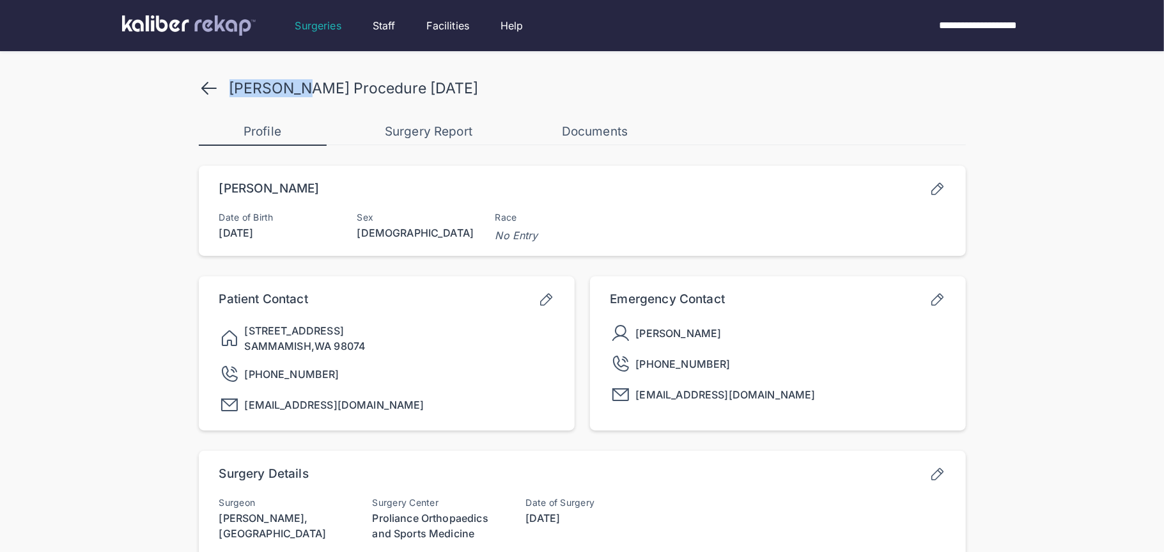
drag, startPoint x: 230, startPoint y: 87, endPoint x: 300, endPoint y: 89, distance: 69.7
click at [300, 89] on div "[PERSON_NAME] Procedure [DATE]" at bounding box center [354, 88] width 249 height 18
copy div "[PERSON_NAME]"
click at [207, 89] on icon at bounding box center [209, 88] width 20 height 20
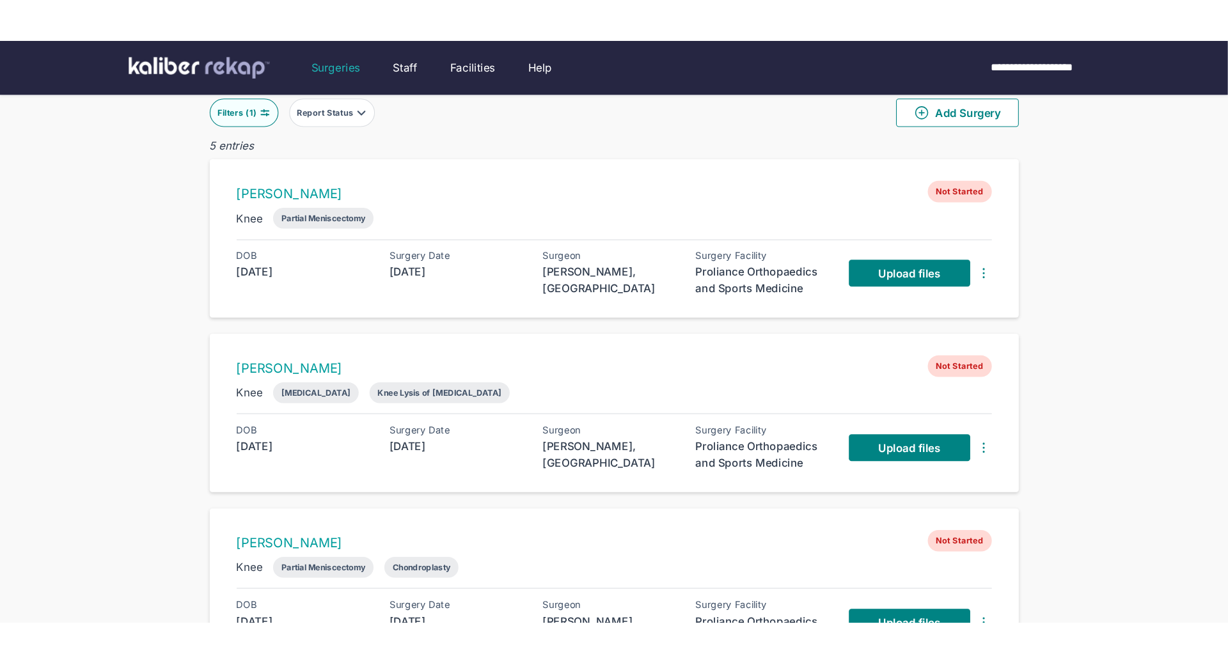
scroll to position [52, 0]
